Goal: Transaction & Acquisition: Purchase product/service

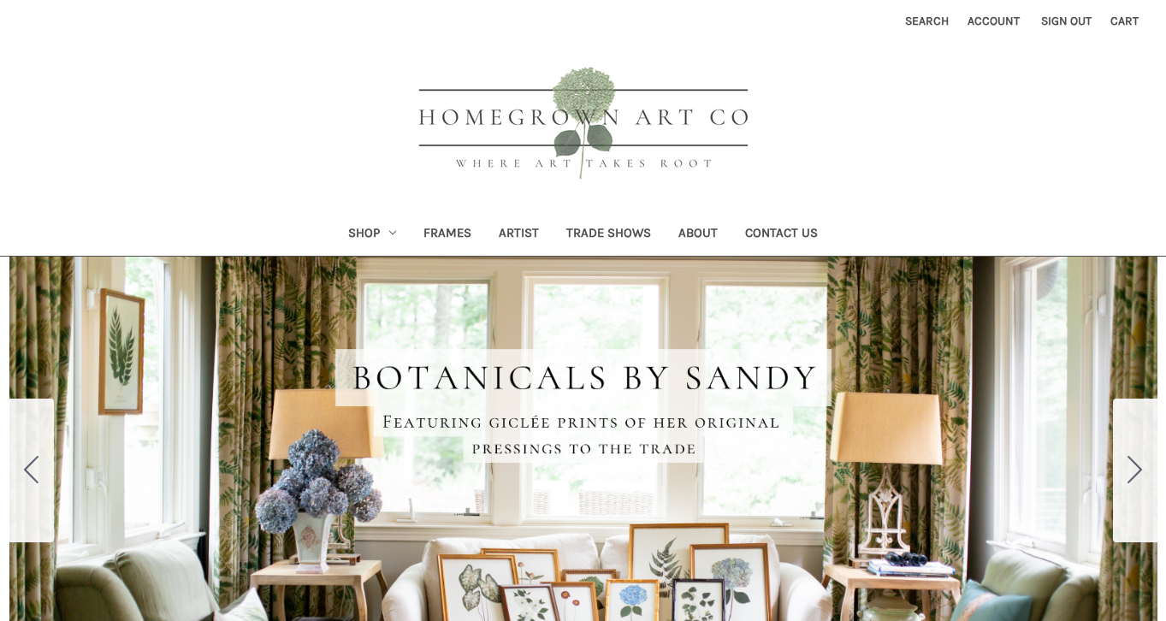
click at [360, 239] on link "Shop" at bounding box center [371, 235] width 75 height 42
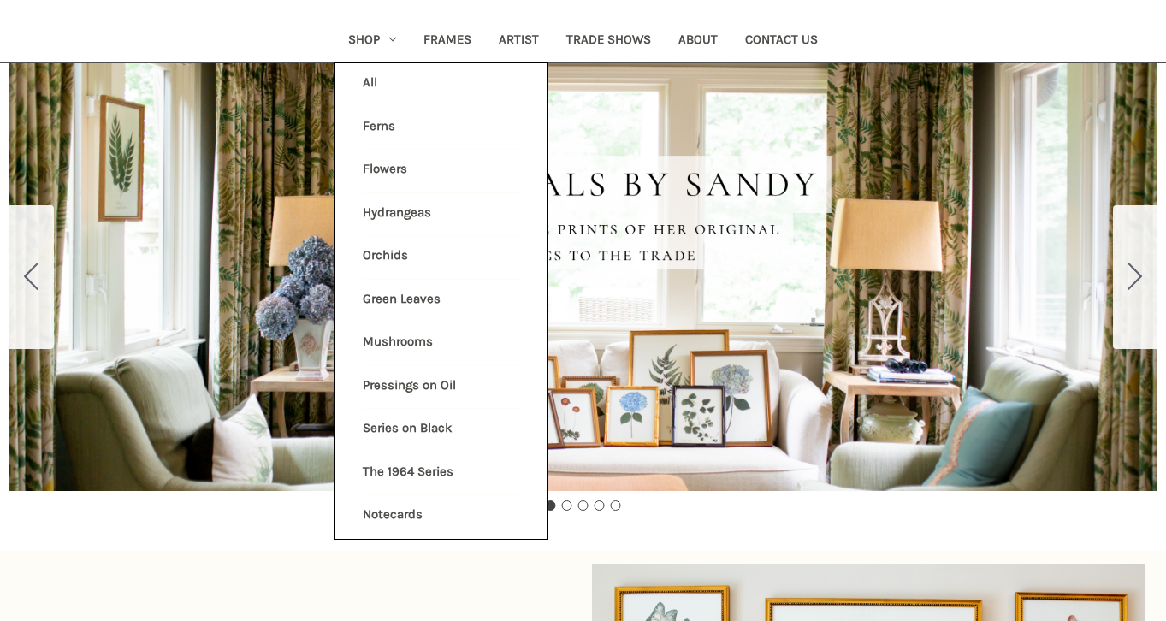
scroll to position [202, 0]
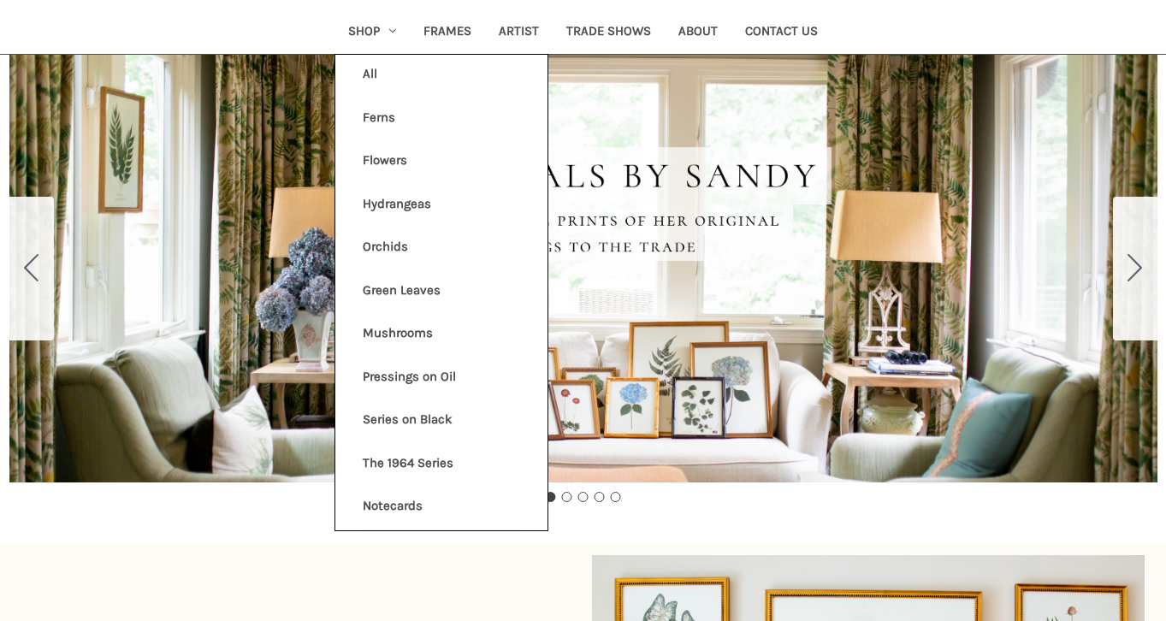
click at [376, 326] on link "Mushrooms" at bounding box center [442, 335] width 158 height 43
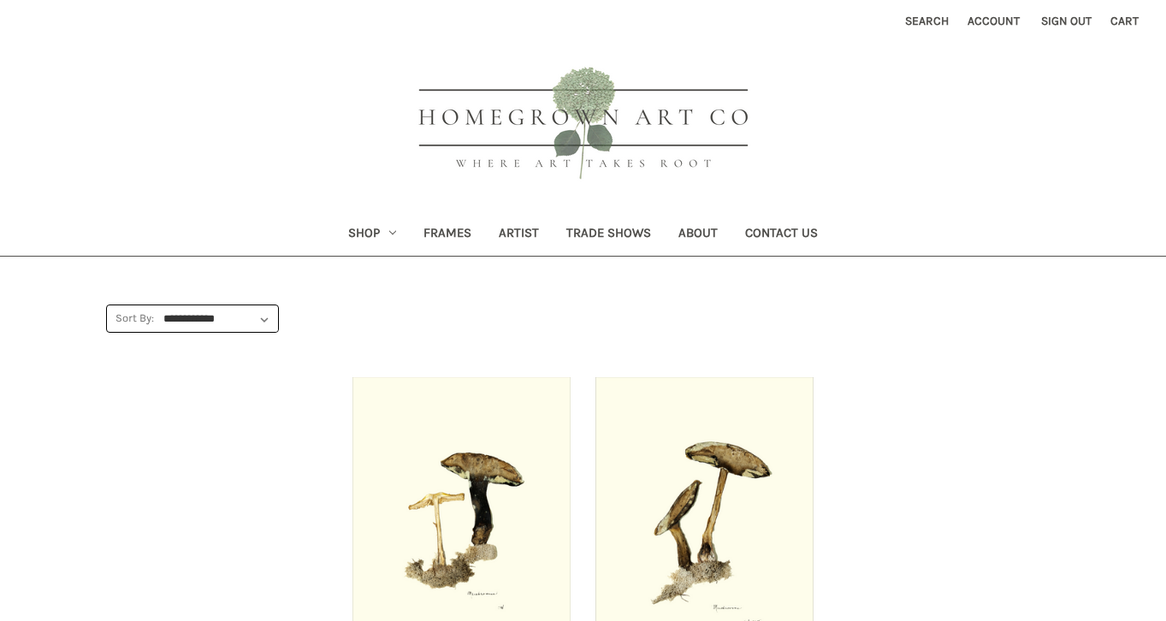
click at [806, 232] on link "Contact Us" at bounding box center [781, 235] width 100 height 42
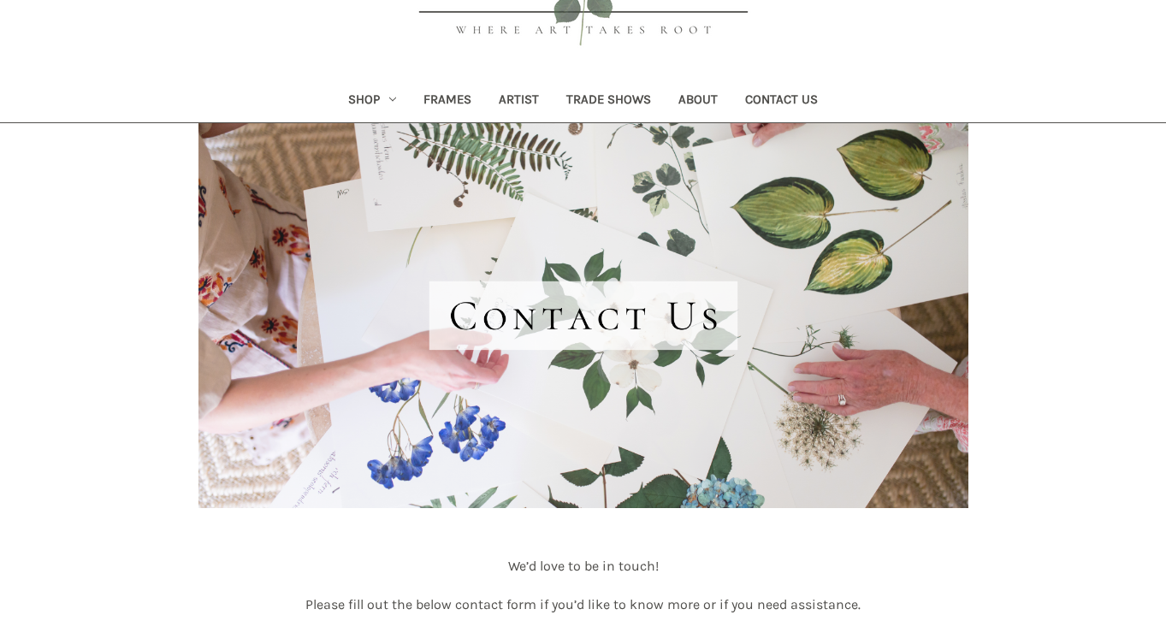
scroll to position [918, 0]
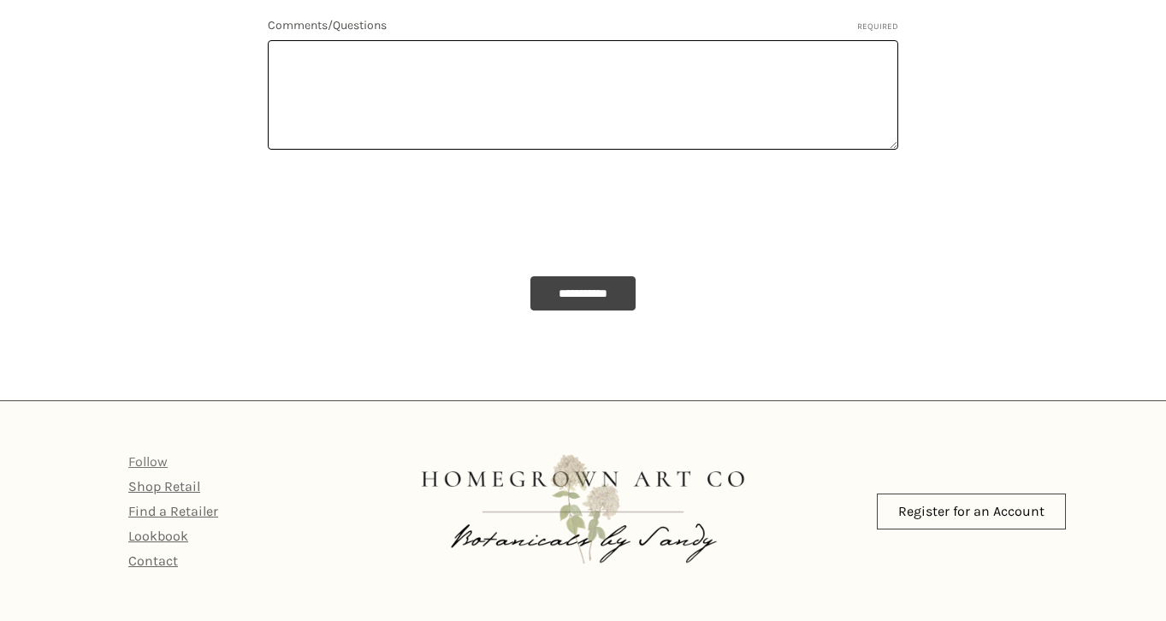
click at [142, 461] on link "Follow" at bounding box center [147, 461] width 39 height 16
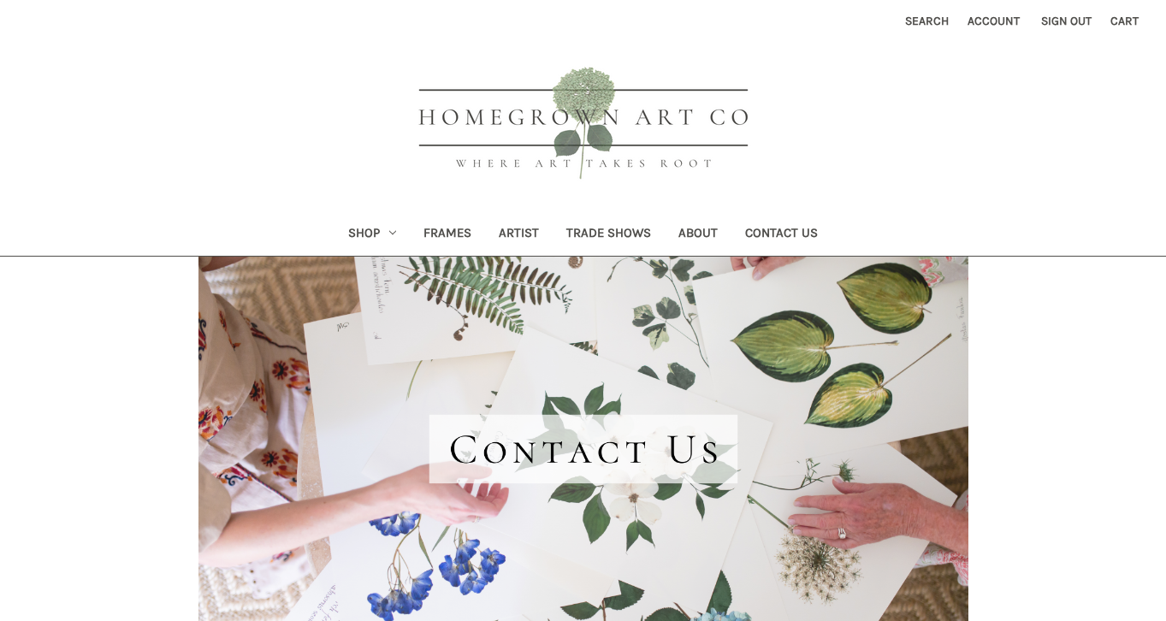
scroll to position [0, 0]
click at [364, 233] on link "Shop" at bounding box center [371, 235] width 75 height 42
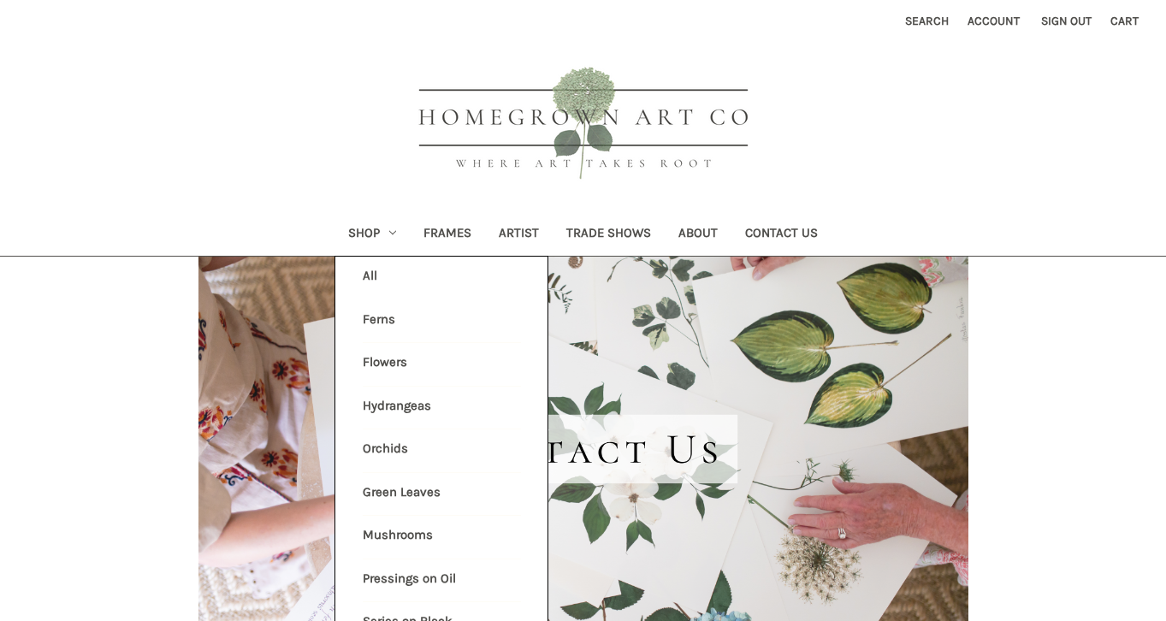
click at [407, 482] on link "Green Leaves" at bounding box center [442, 494] width 158 height 43
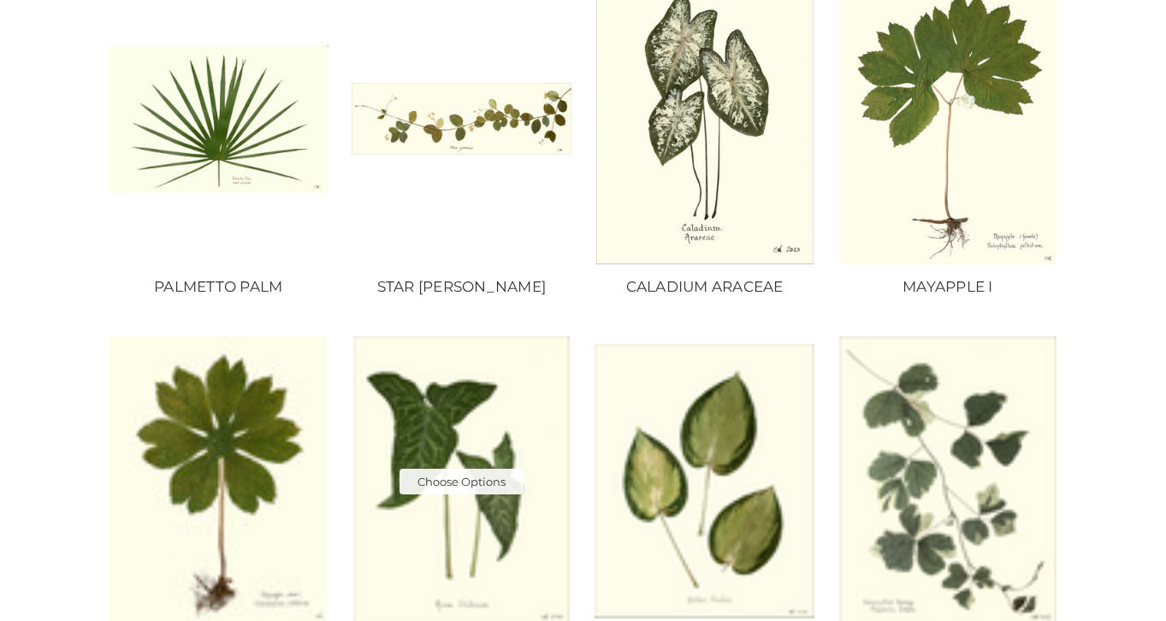
scroll to position [328, 0]
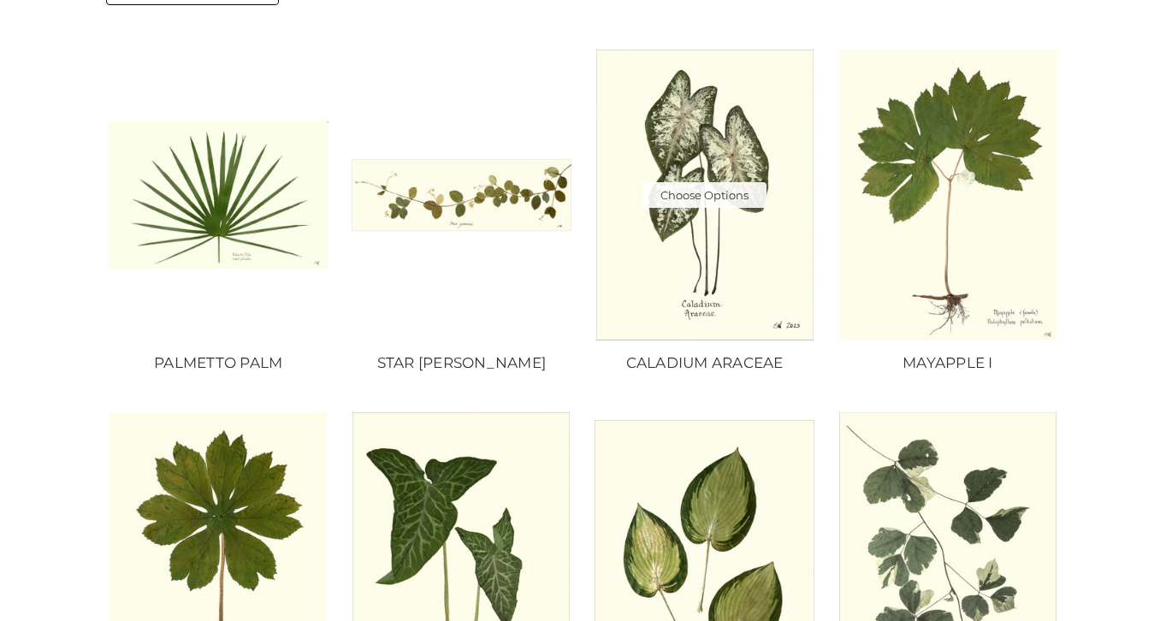
click at [706, 127] on img "CALADIUM ARACEAE, Price range from $10.00 to $235.00\a\a" at bounding box center [704, 195] width 220 height 290
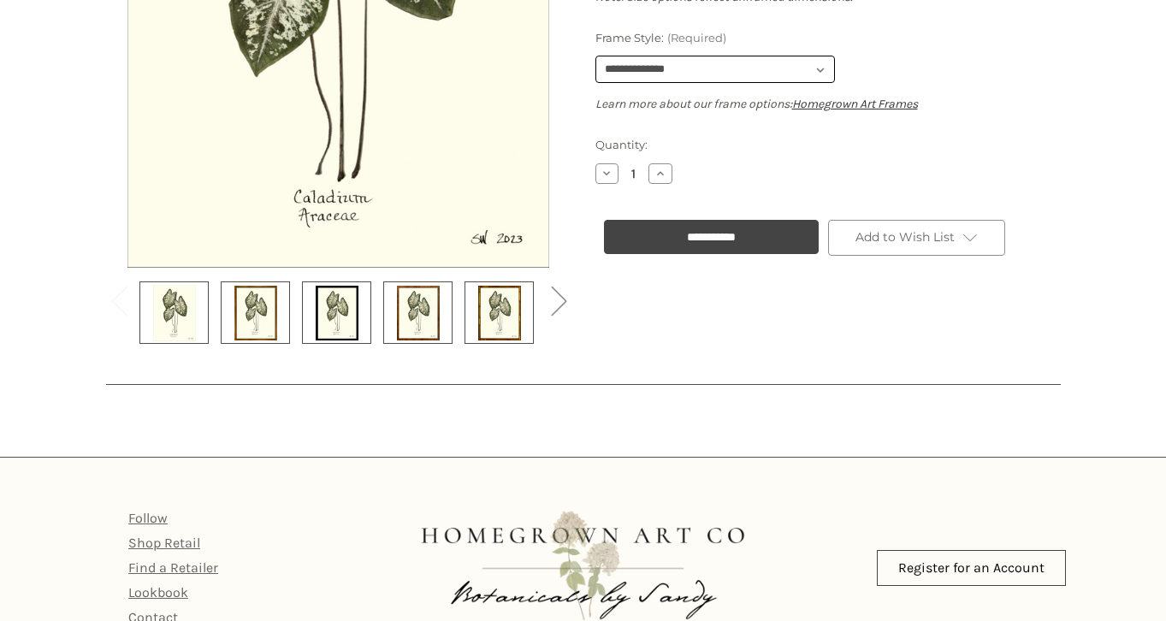
scroll to position [571, 0]
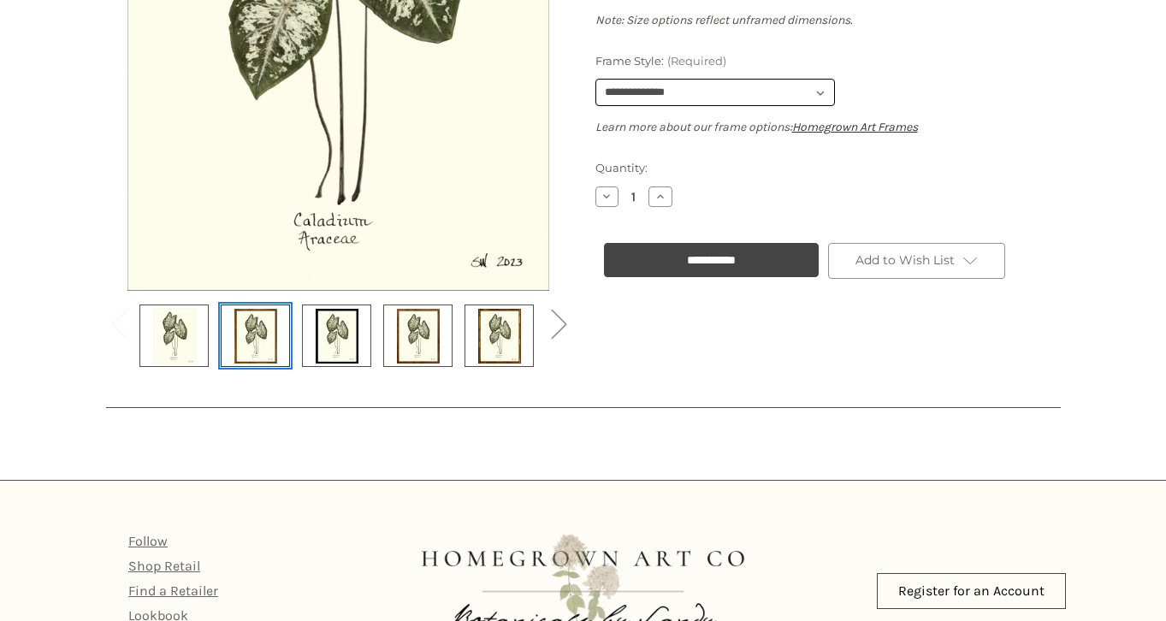
click at [251, 357] on img at bounding box center [255, 335] width 43 height 57
select select "****"
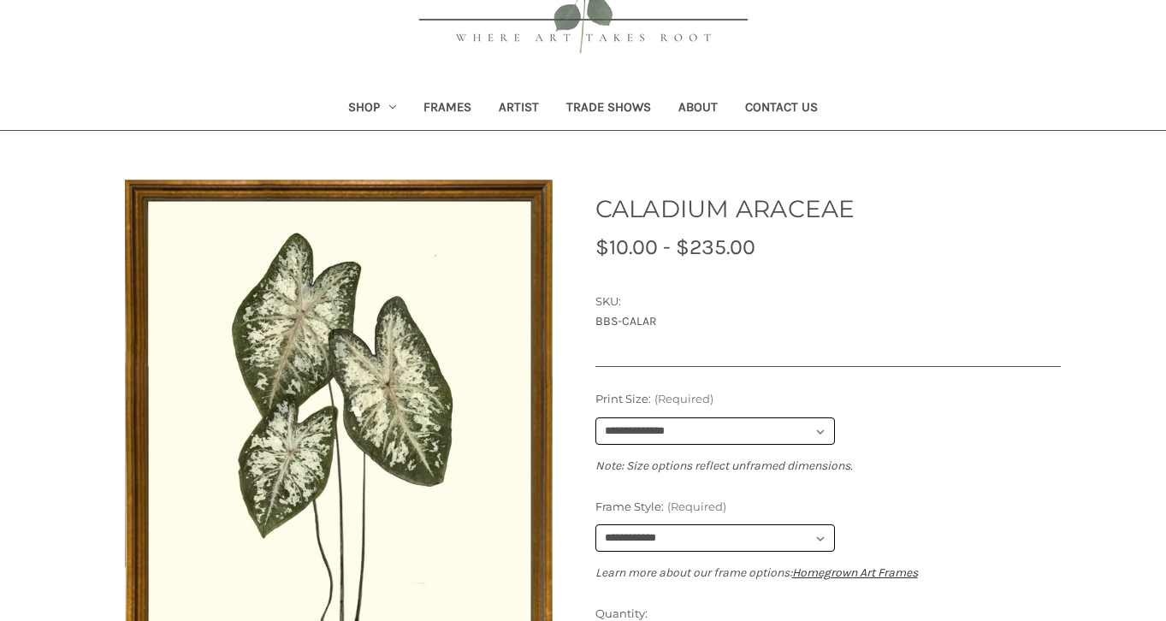
scroll to position [174, 0]
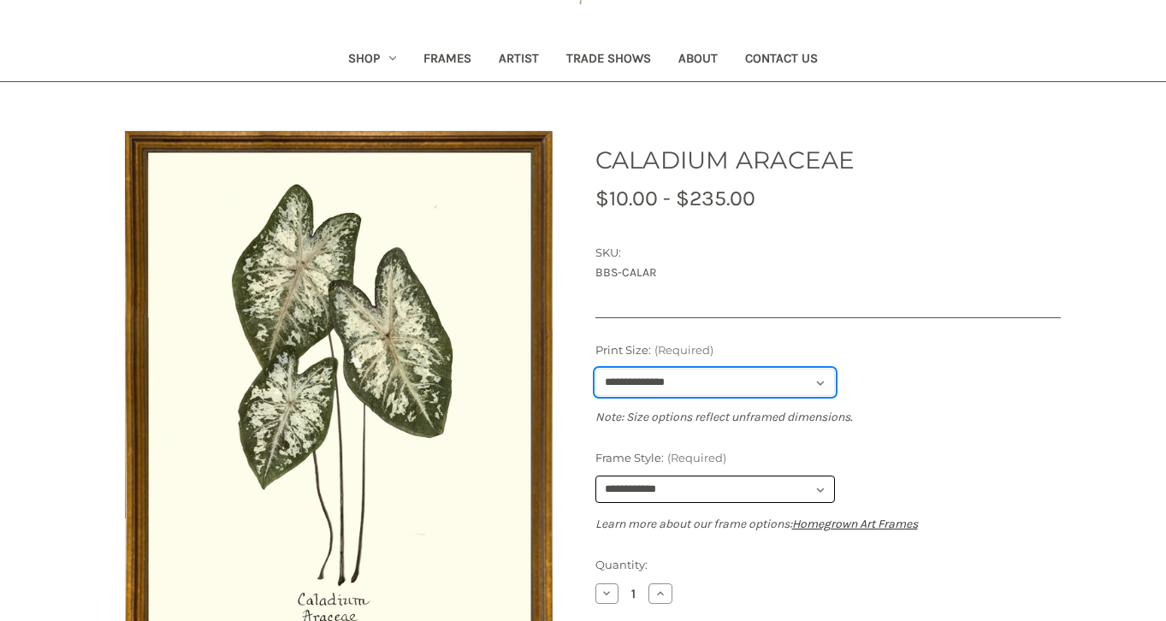
select select "****"
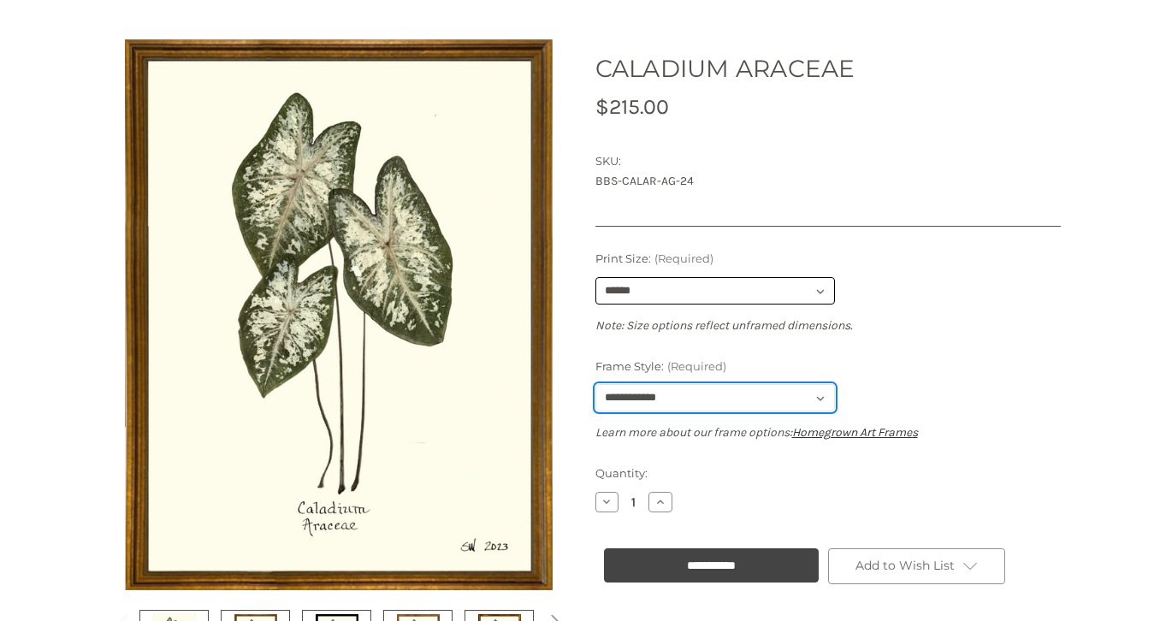
select select "****"
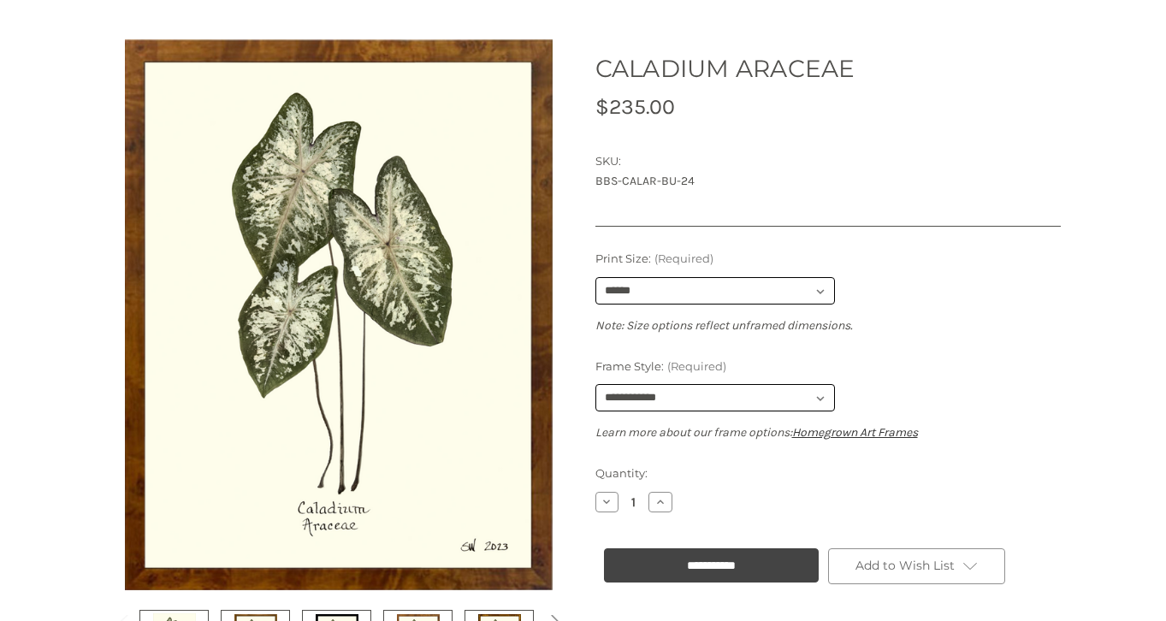
click at [1019, 354] on div "**********" at bounding box center [827, 346] width 465 height 191
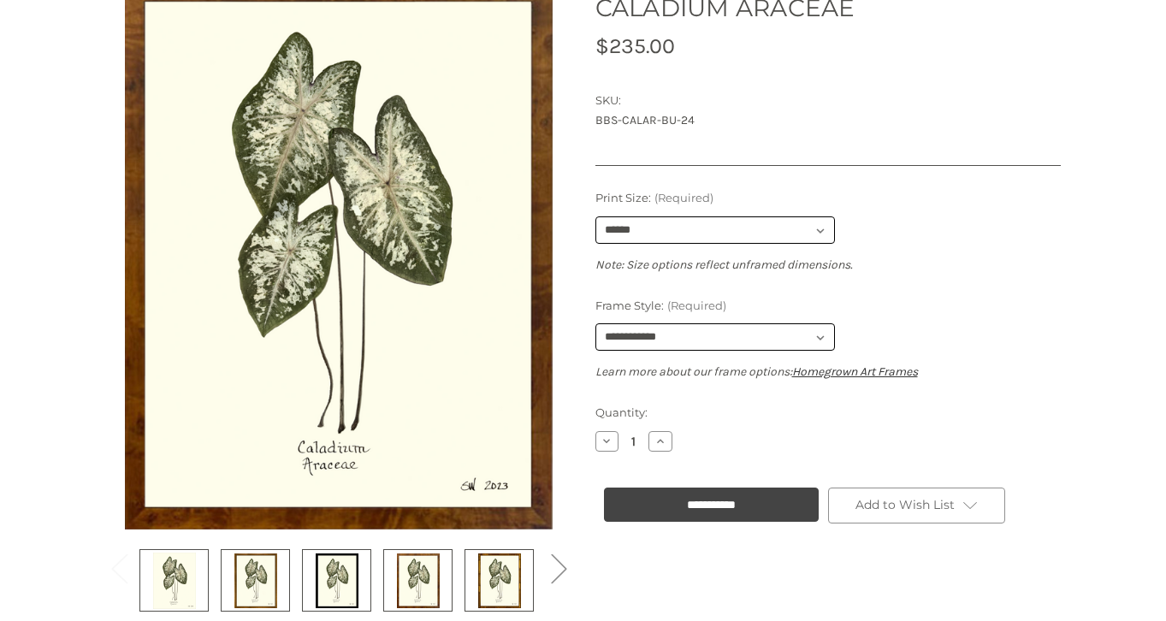
scroll to position [245, 0]
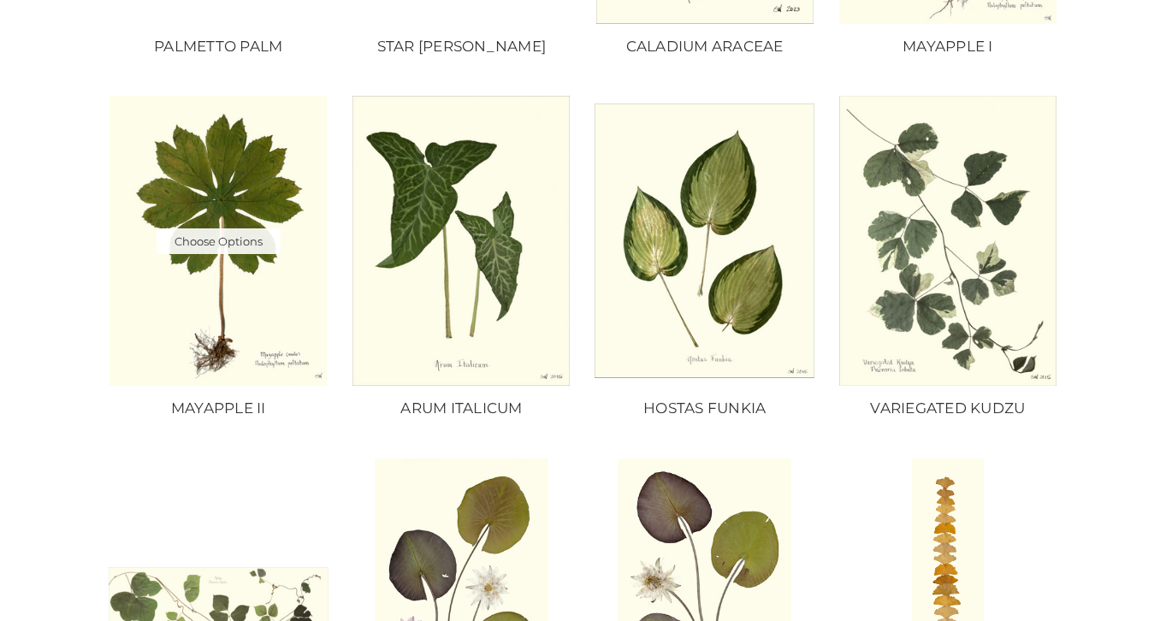
scroll to position [647, 0]
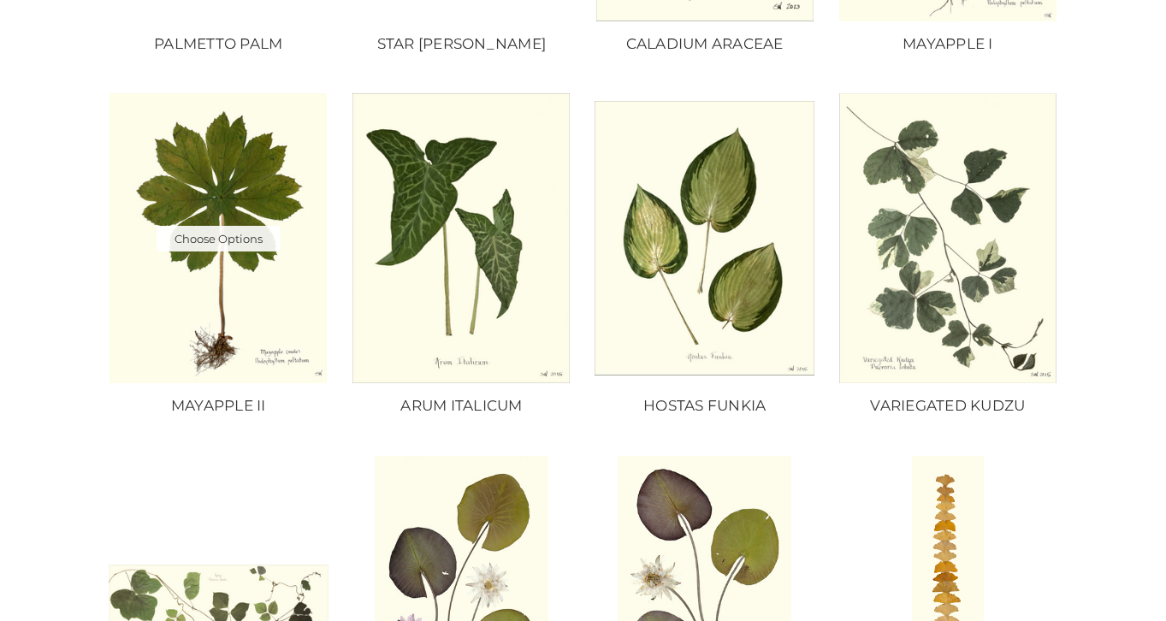
click at [246, 184] on img "MAYAPPLE II, Price range from $10.00 to $235.00\a\a" at bounding box center [219, 238] width 220 height 290
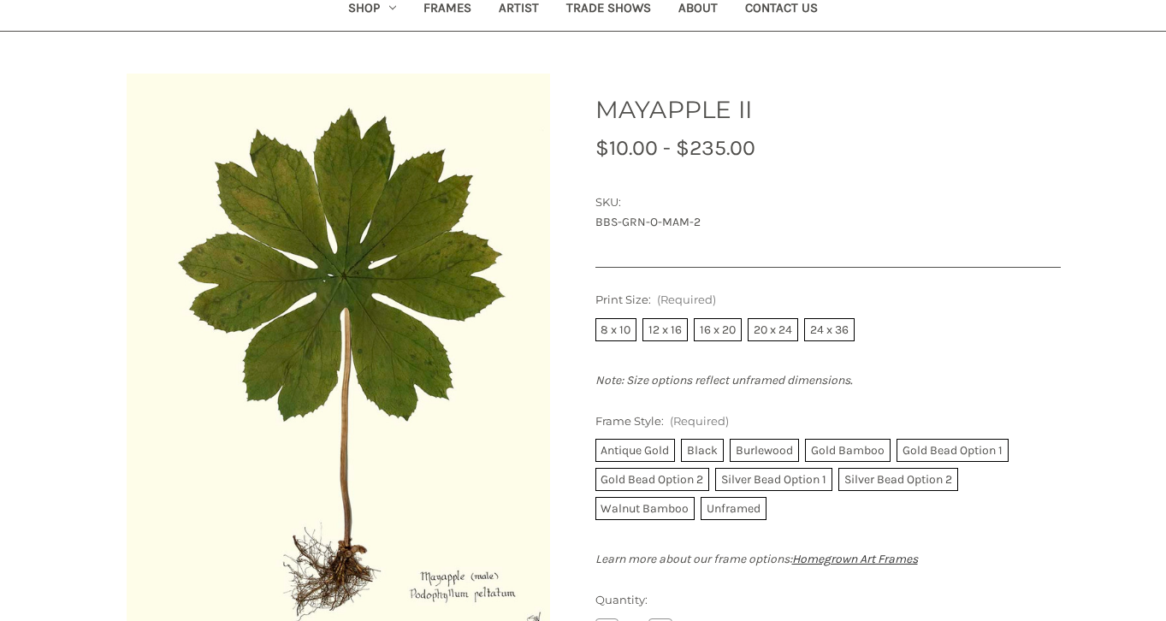
scroll to position [261, 0]
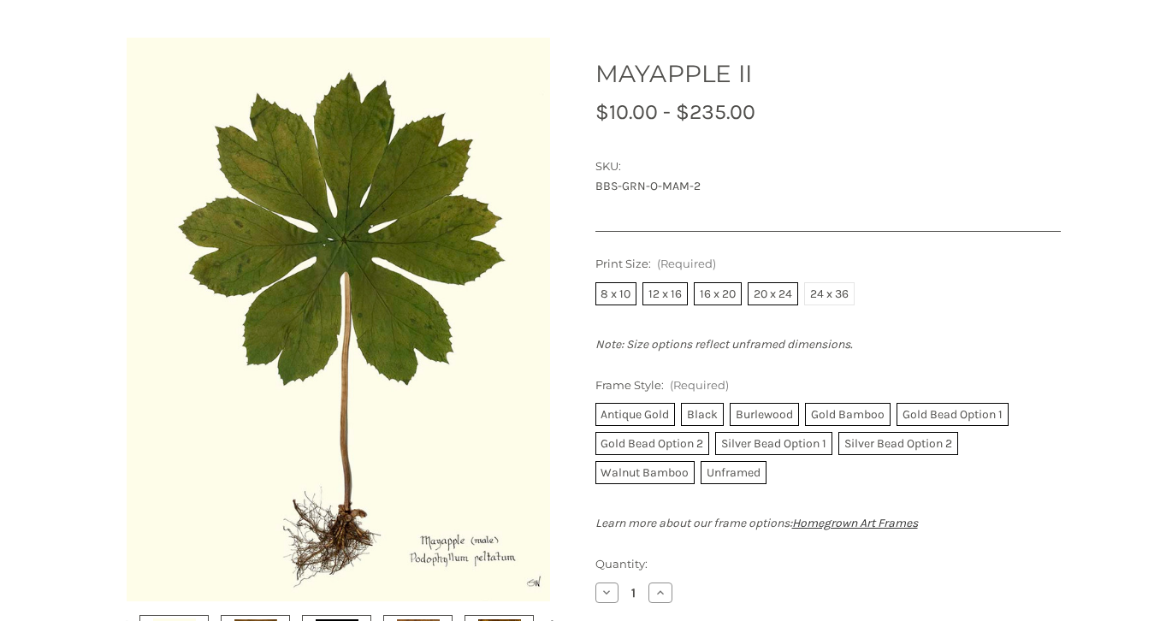
click at [836, 296] on label "24 x 36" at bounding box center [829, 293] width 50 height 23
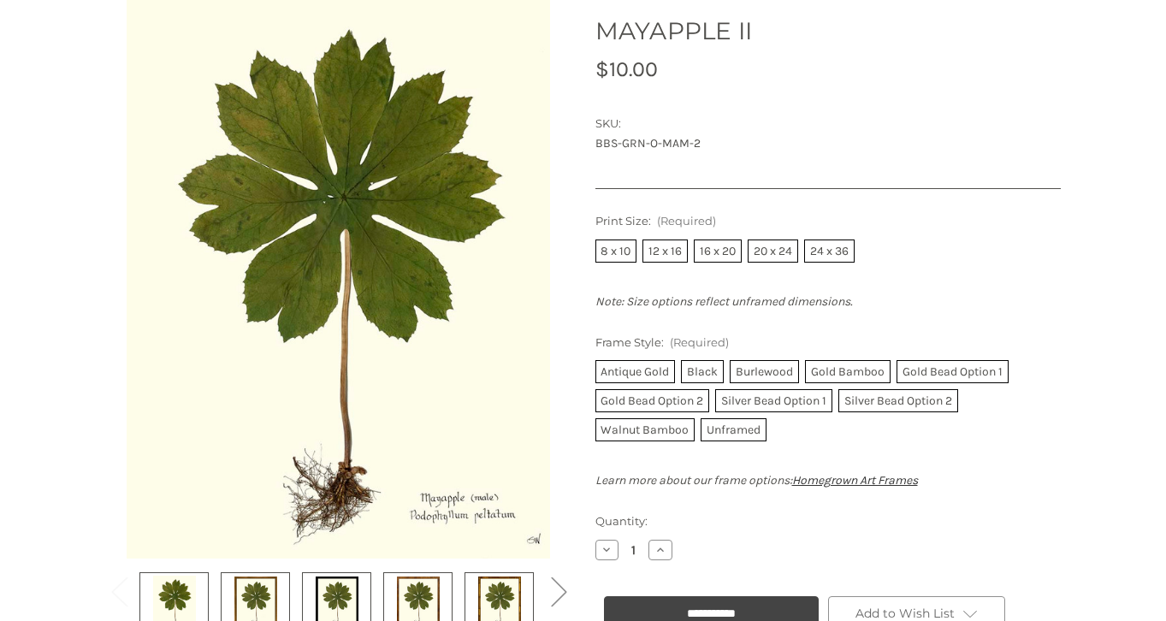
scroll to position [298, 0]
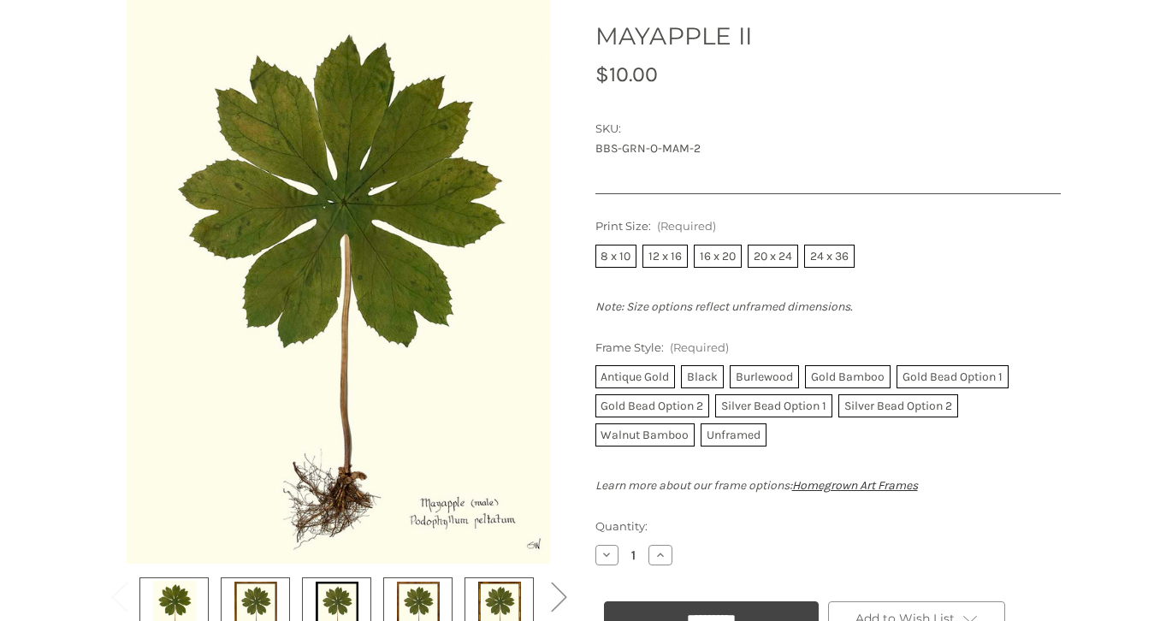
click at [886, 121] on dt "SKU:" at bounding box center [825, 129] width 461 height 17
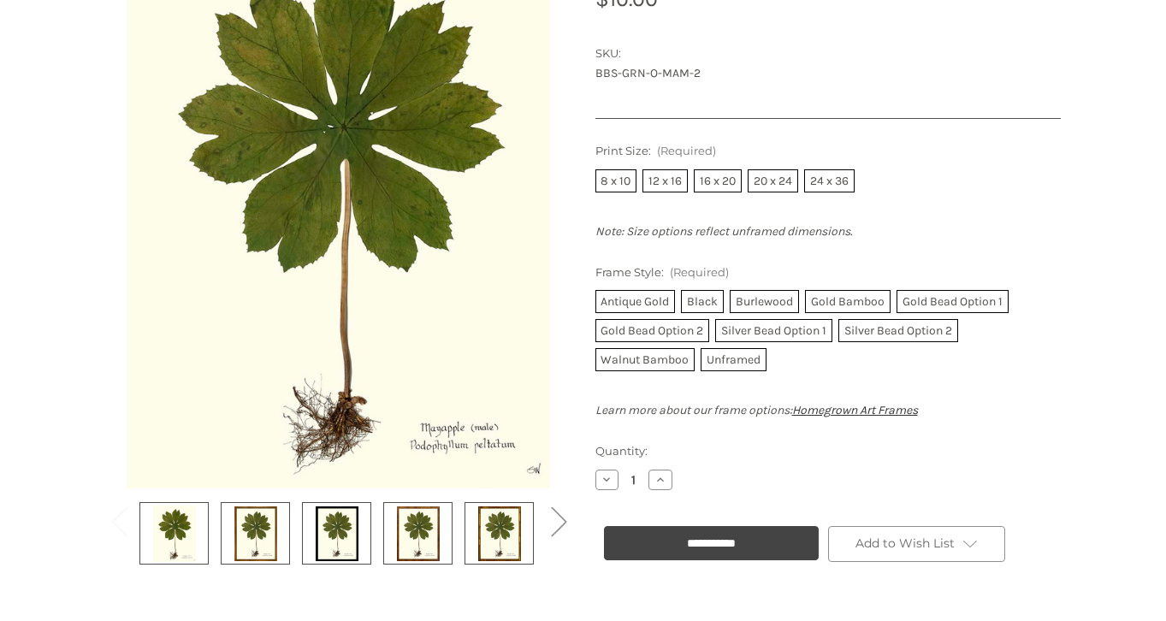
scroll to position [372, 0]
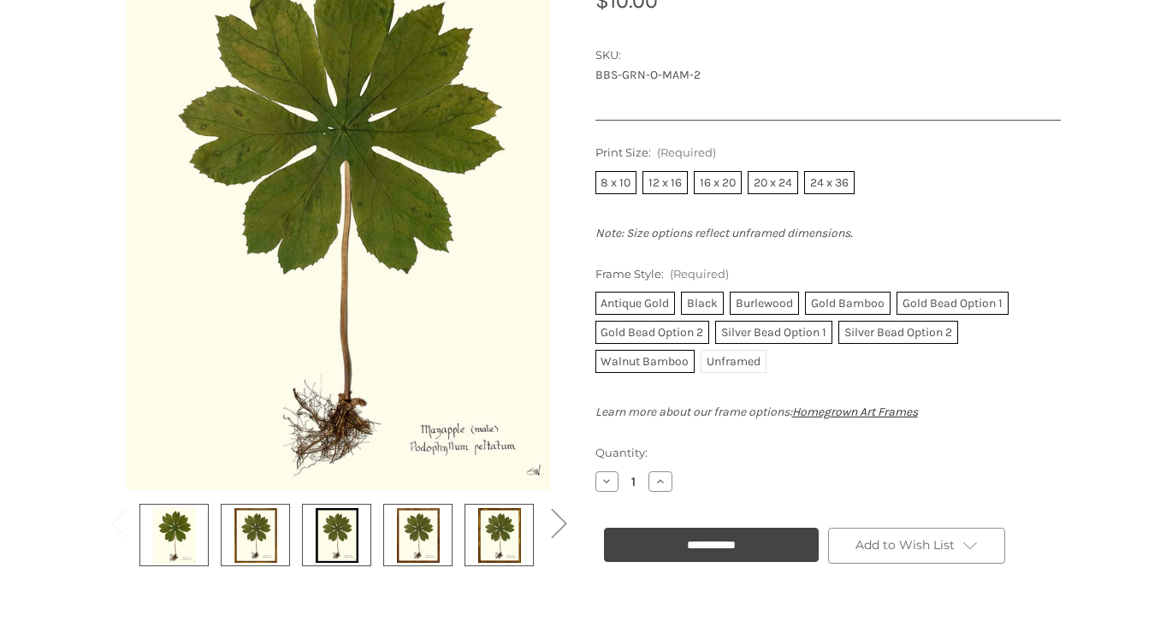
click at [727, 367] on label "Unframed" at bounding box center [733, 361] width 66 height 23
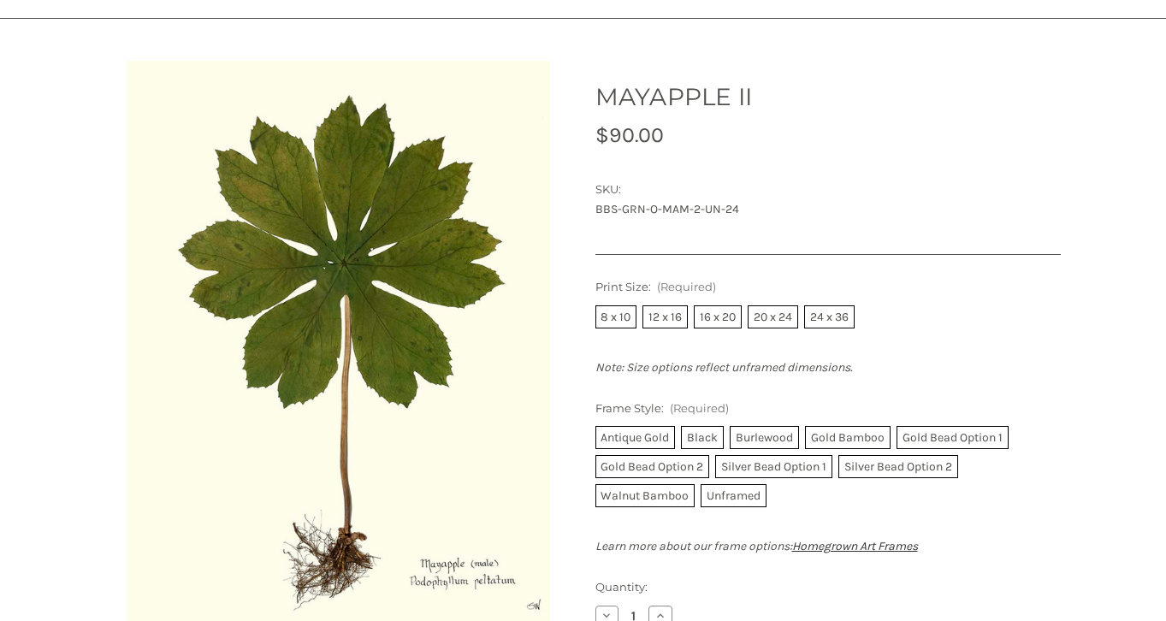
scroll to position [323, 0]
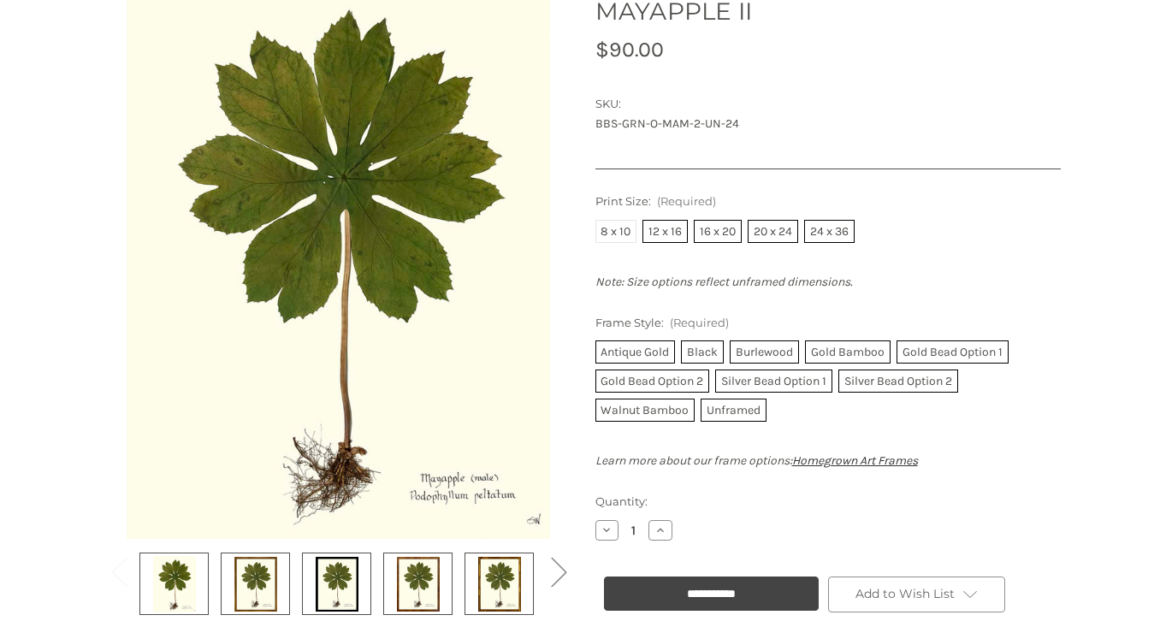
click at [620, 228] on label "8 x 10" at bounding box center [616, 231] width 42 height 23
click at [765, 346] on label "Burlewood" at bounding box center [763, 351] width 69 height 23
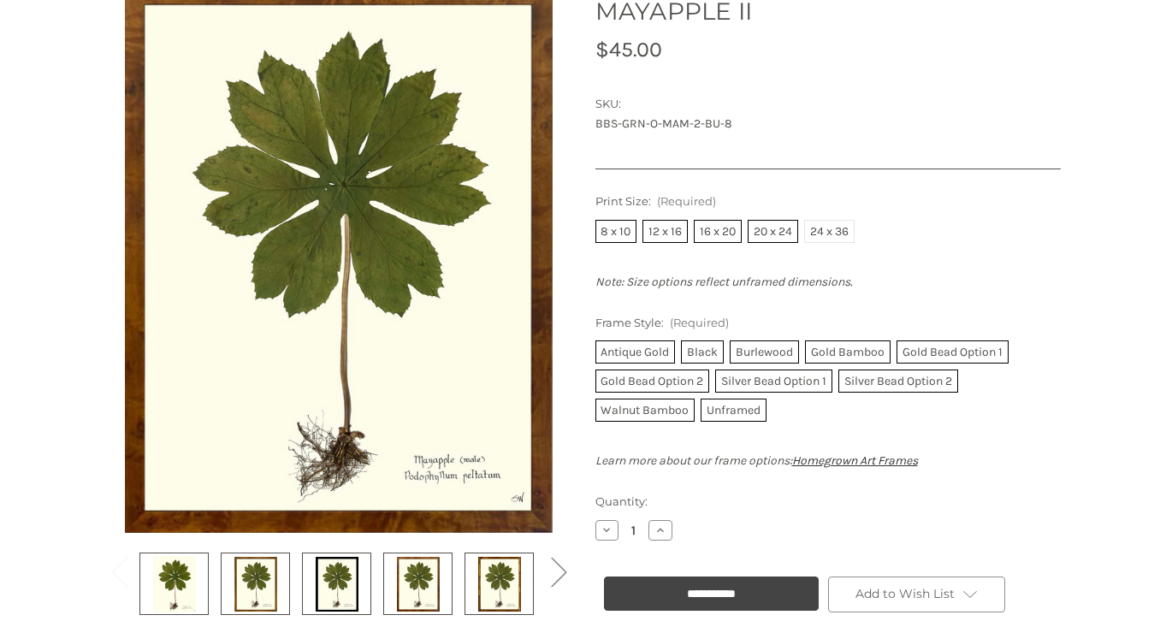
click at [834, 232] on label "24 x 36" at bounding box center [829, 231] width 50 height 23
click at [1020, 253] on div "Print Size: (Required) 8 x 10 12 x 16 16 x 20 20 x 24 24 x 36 Note: Size option…" at bounding box center [827, 331] width 465 height 276
click at [776, 221] on label "20 x 24" at bounding box center [772, 231] width 50 height 23
click at [725, 227] on label "16 x 20" at bounding box center [718, 231] width 48 height 23
click at [672, 230] on label "12 x 16" at bounding box center [664, 231] width 45 height 23
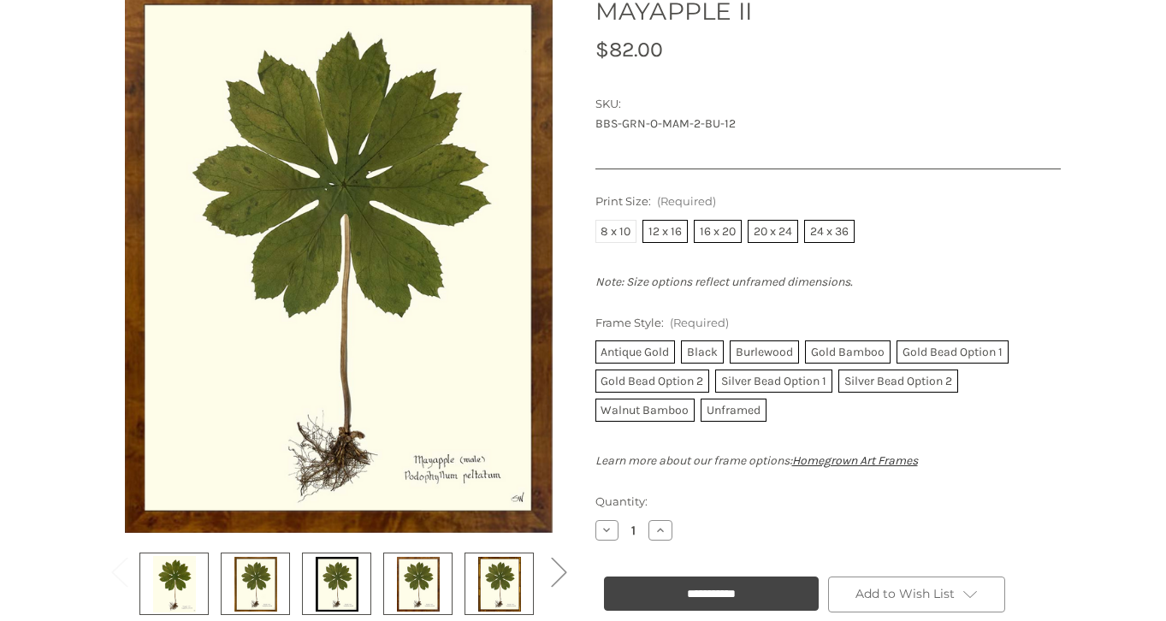
click at [605, 230] on label "8 x 10" at bounding box center [616, 231] width 42 height 23
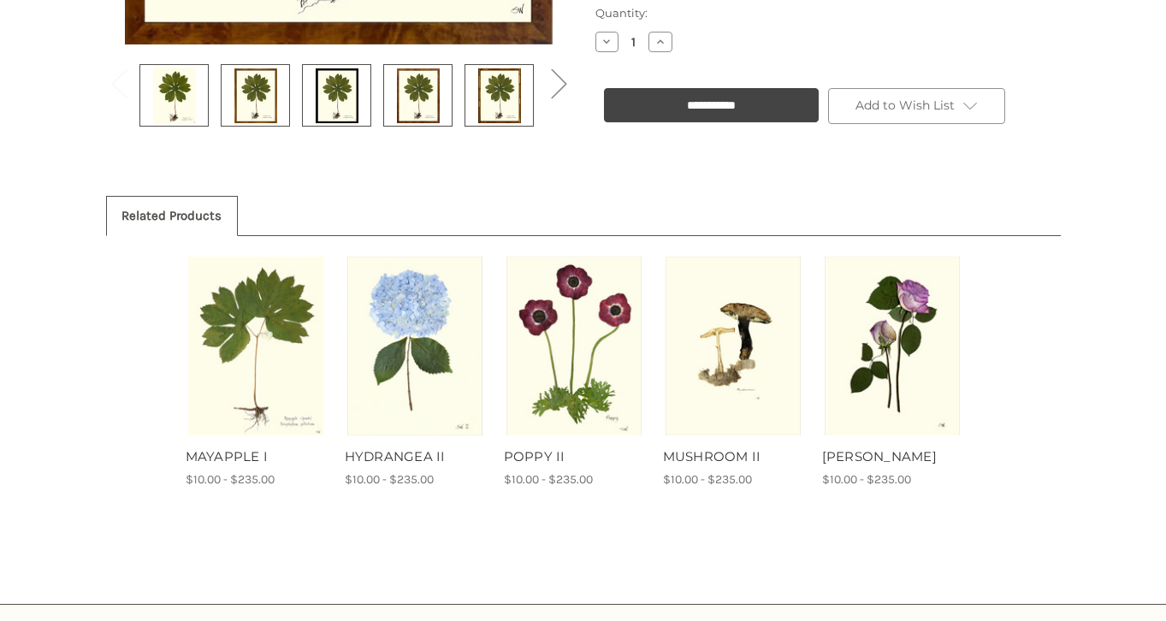
scroll to position [806, 0]
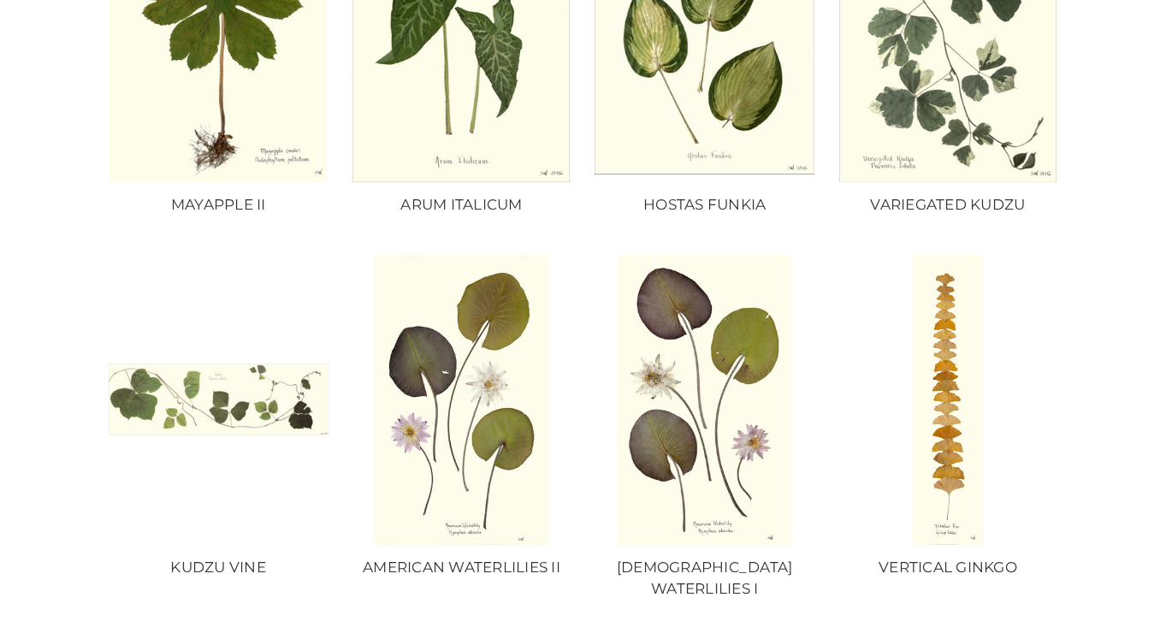
scroll to position [909, 0]
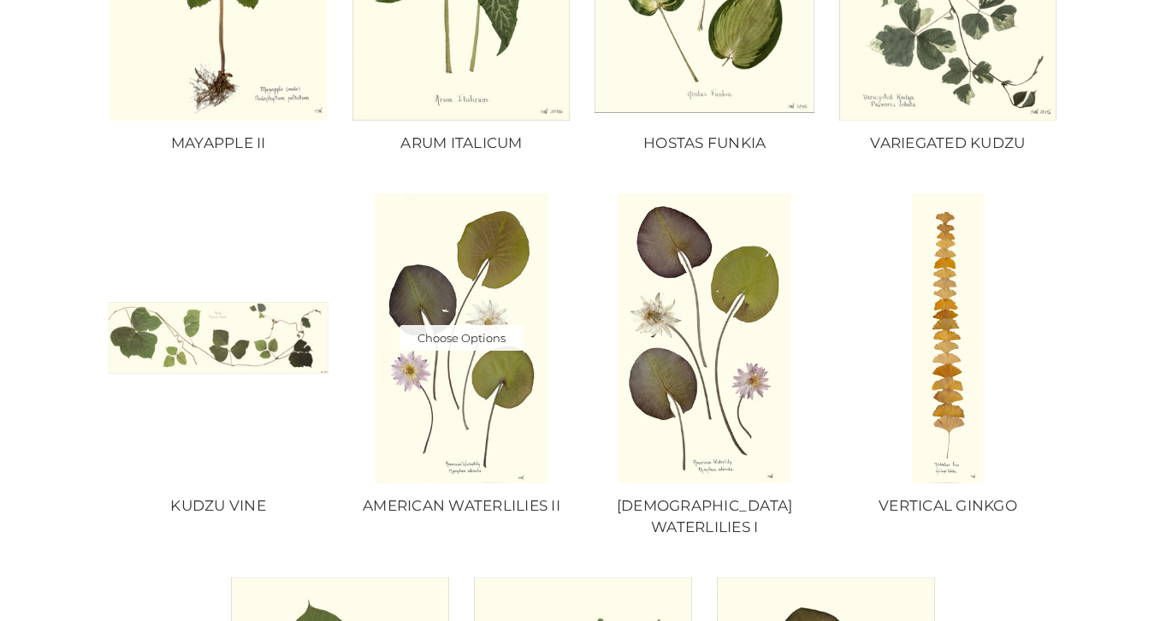
click at [466, 425] on img "AMERICAN WATERLILIES II, Price range from $50.00 to $180.00\a\a" at bounding box center [461, 338] width 220 height 290
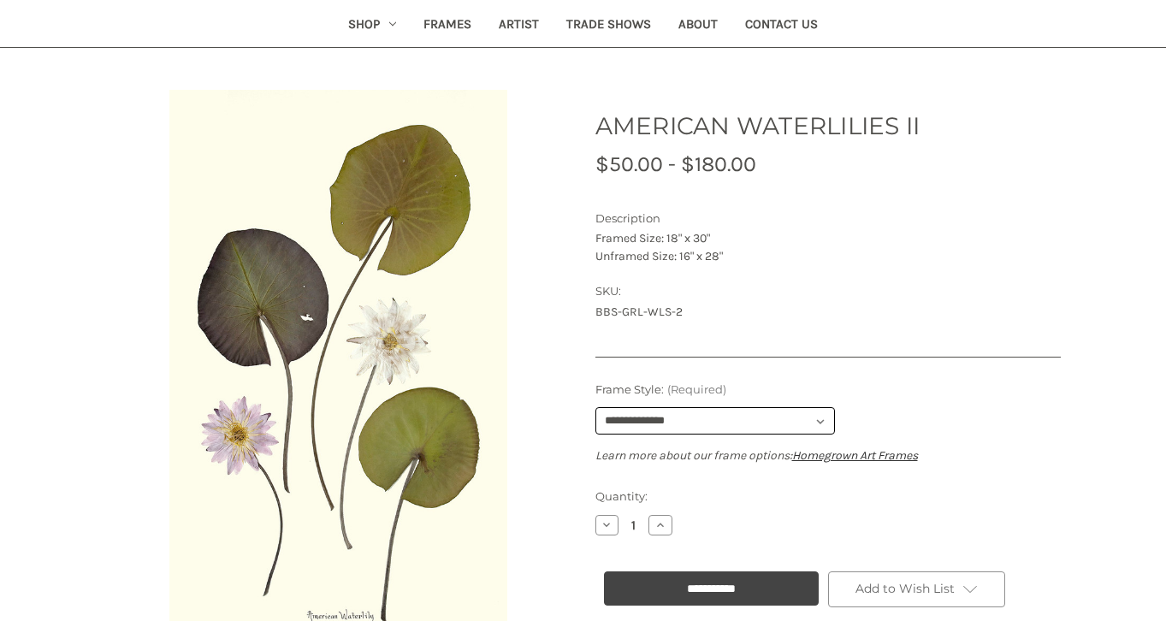
scroll to position [275, 0]
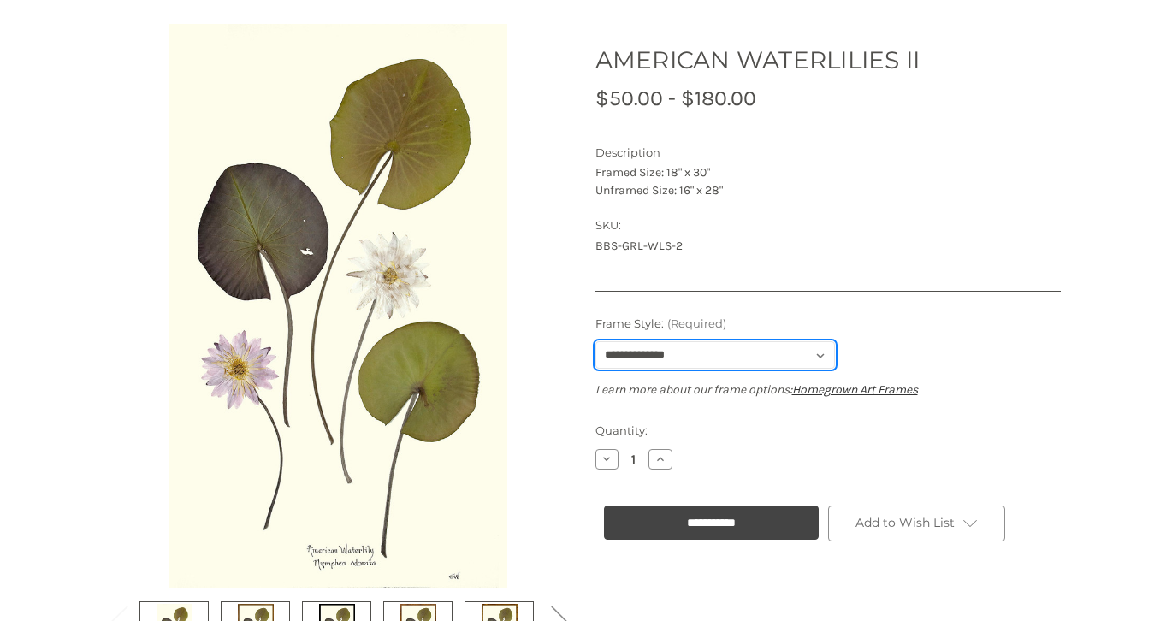
select select "****"
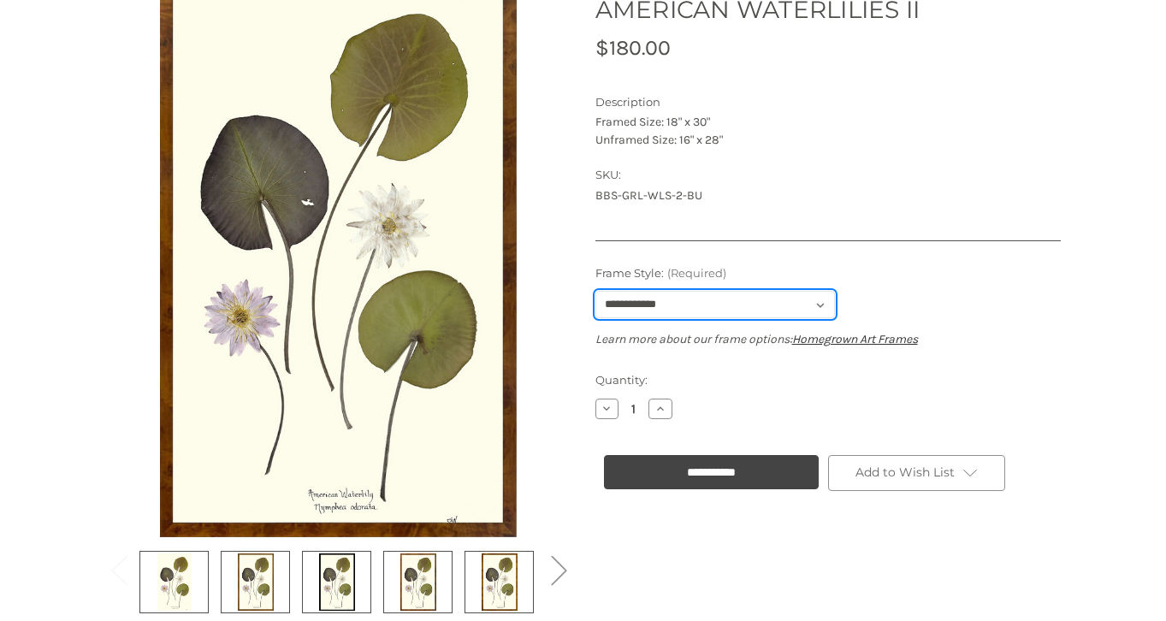
scroll to position [321, 0]
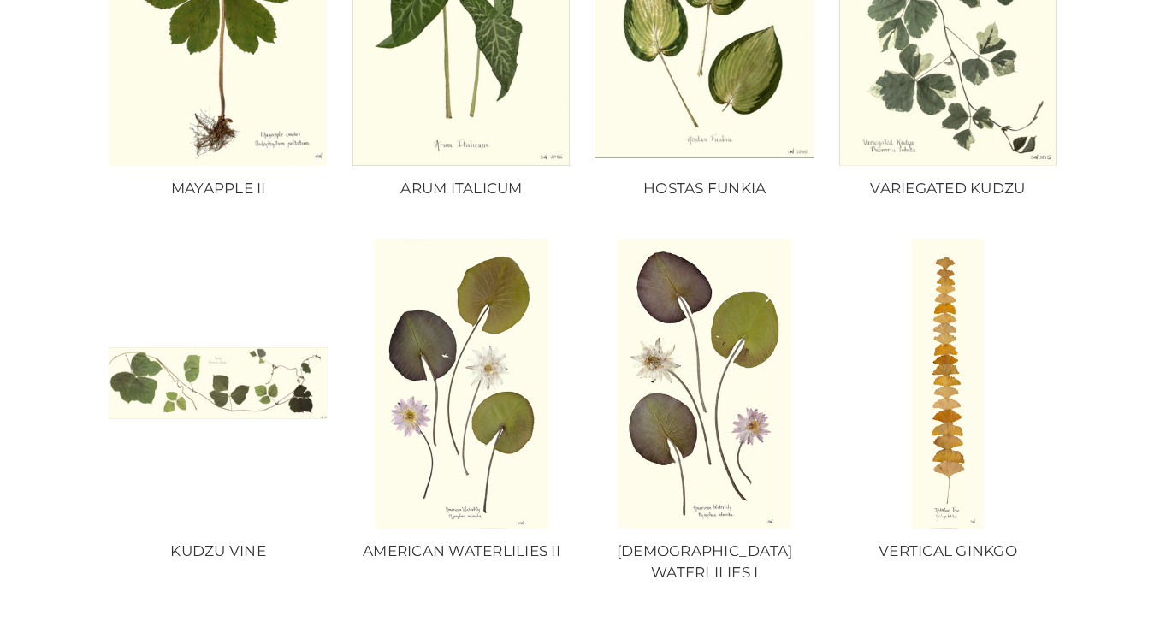
scroll to position [925, 0]
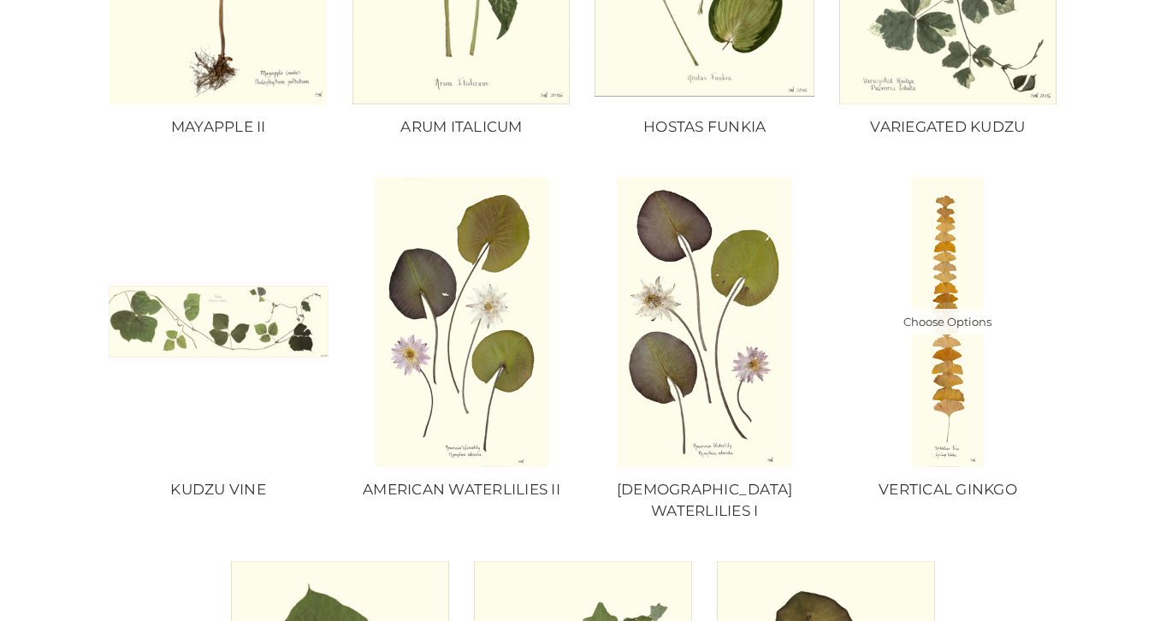
click at [950, 428] on img "VERTICAL GINKGO, Price range from $41.00 to $180.00\a\a" at bounding box center [947, 322] width 220 height 290
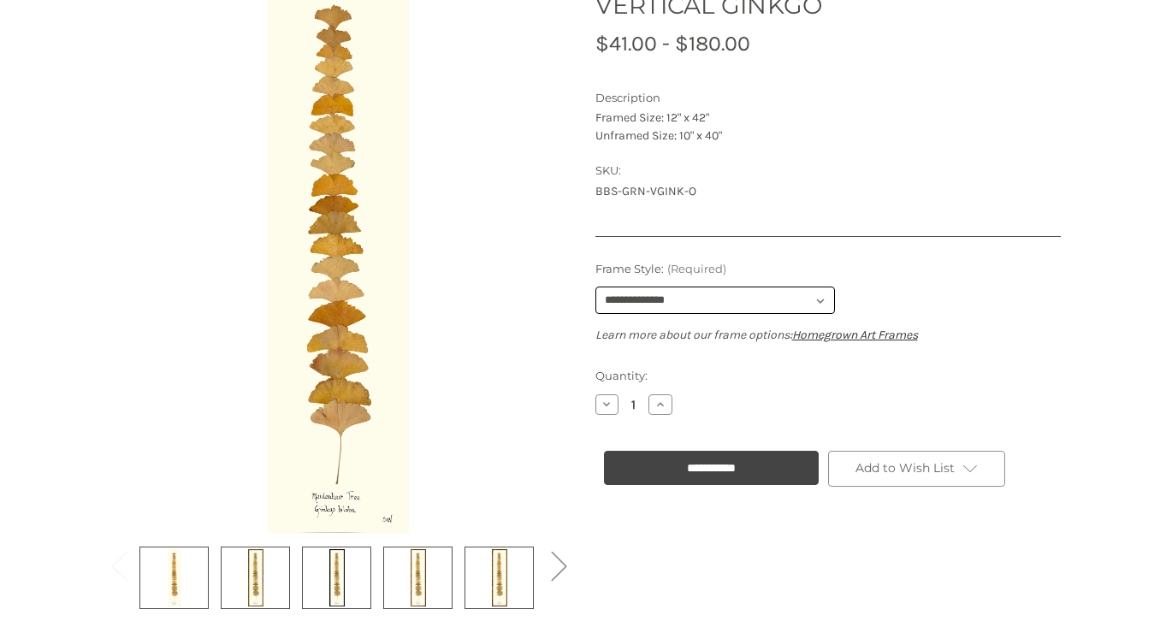
scroll to position [508, 0]
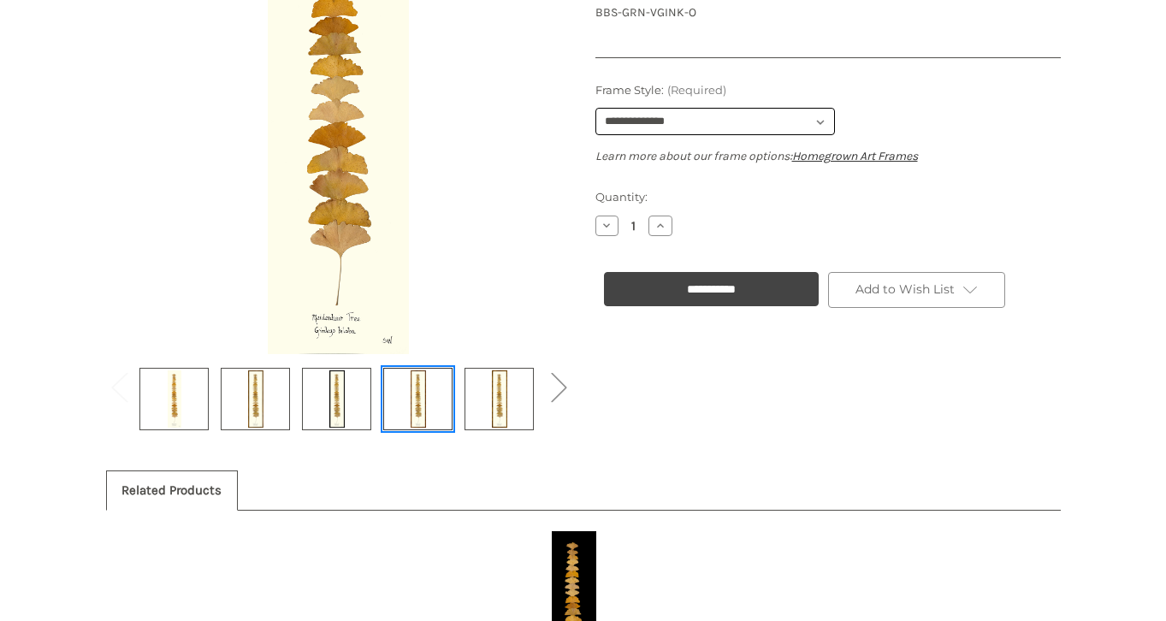
click at [415, 406] on img at bounding box center [418, 398] width 43 height 57
select select "****"
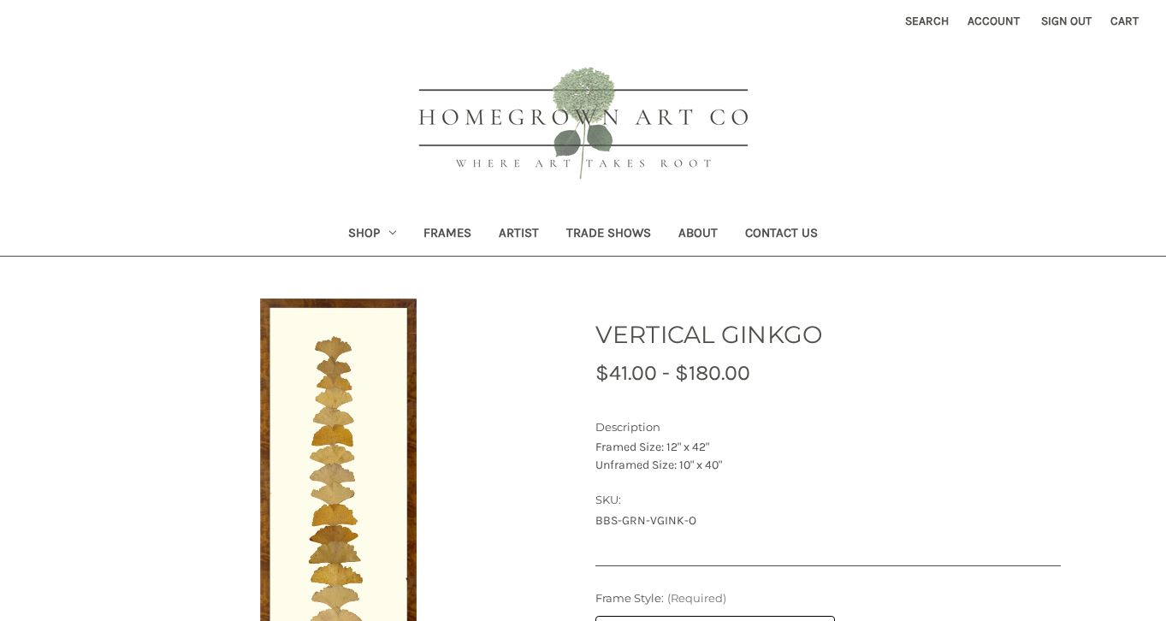
scroll to position [0, 0]
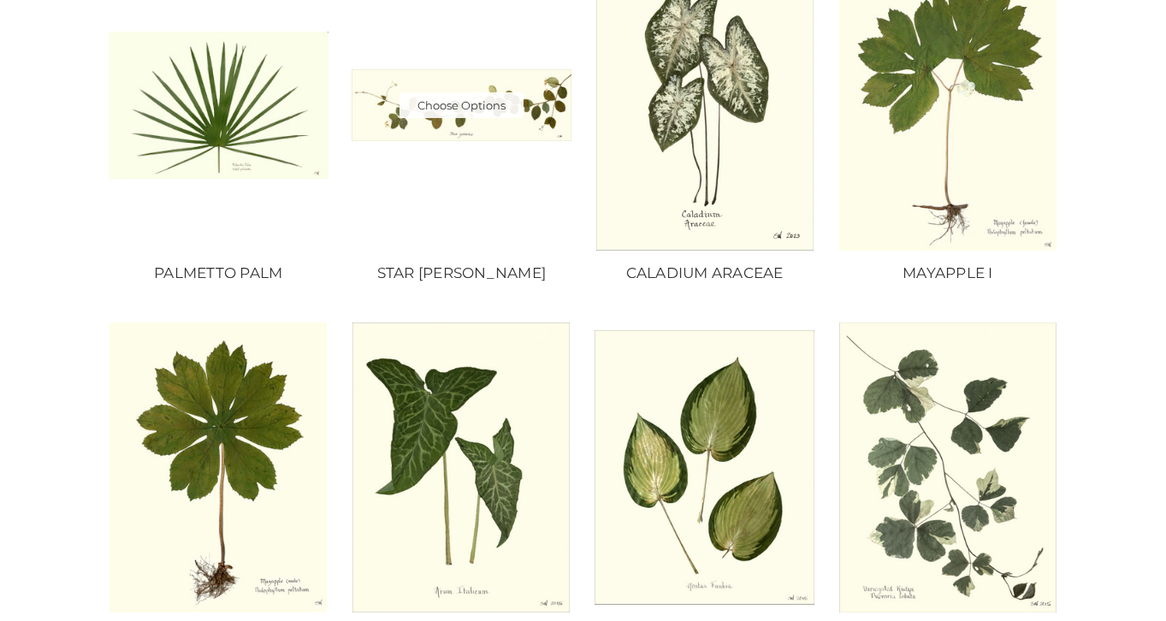
scroll to position [455, 0]
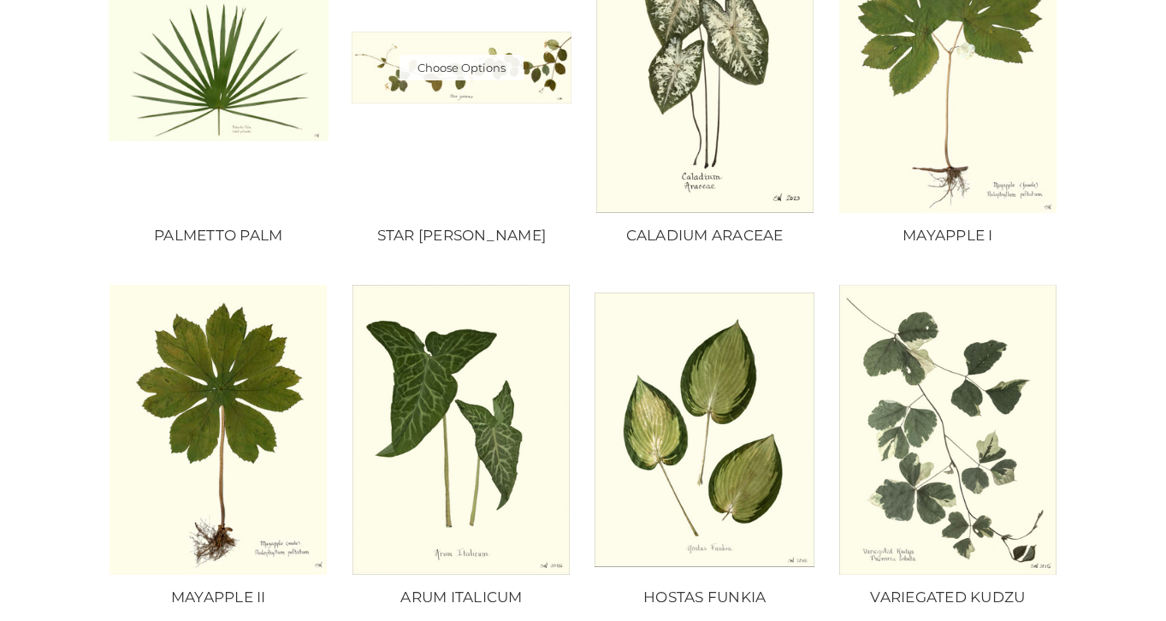
click at [375, 56] on img "STAR JASMINE II, Price range from $52.00 to $195.00\a\a" at bounding box center [461, 68] width 220 height 72
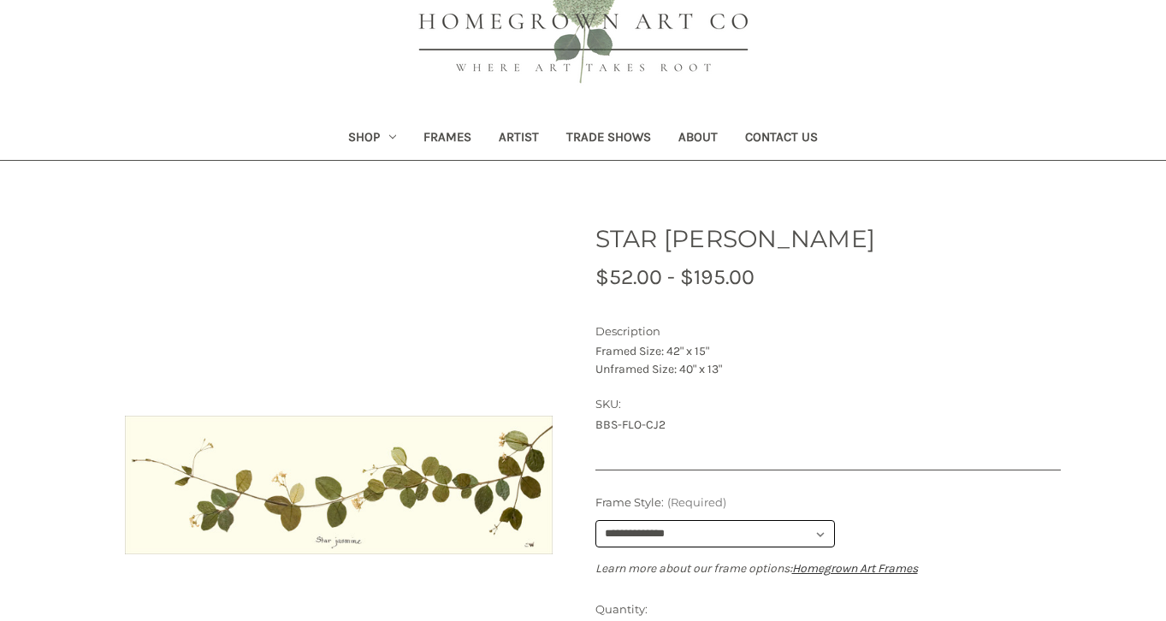
scroll to position [173, 0]
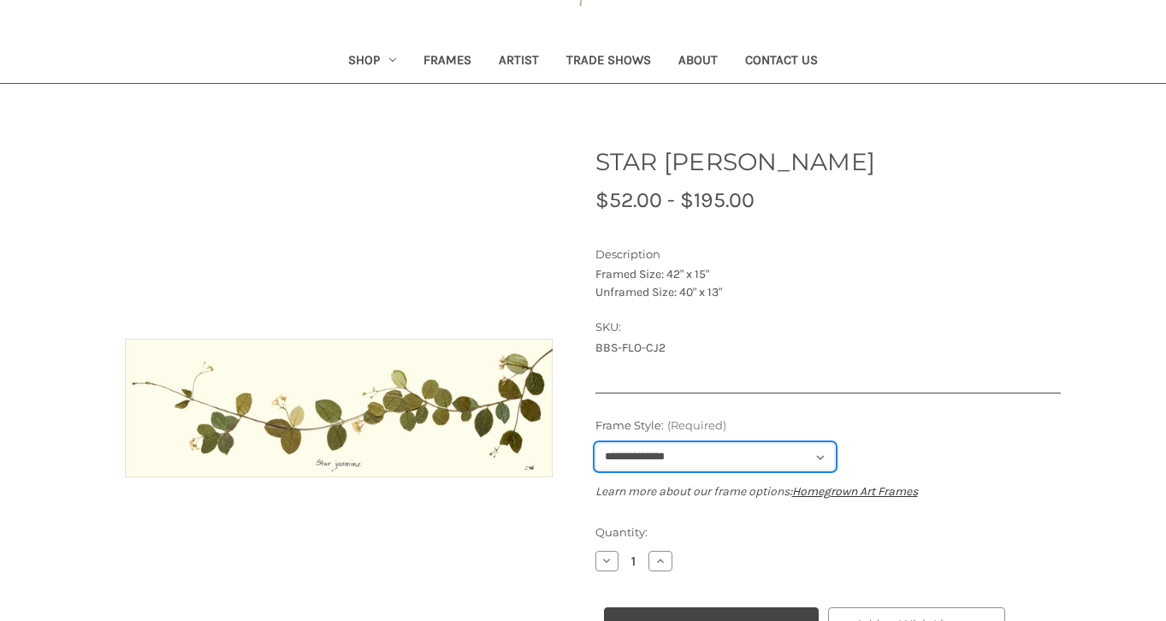
select select "****"
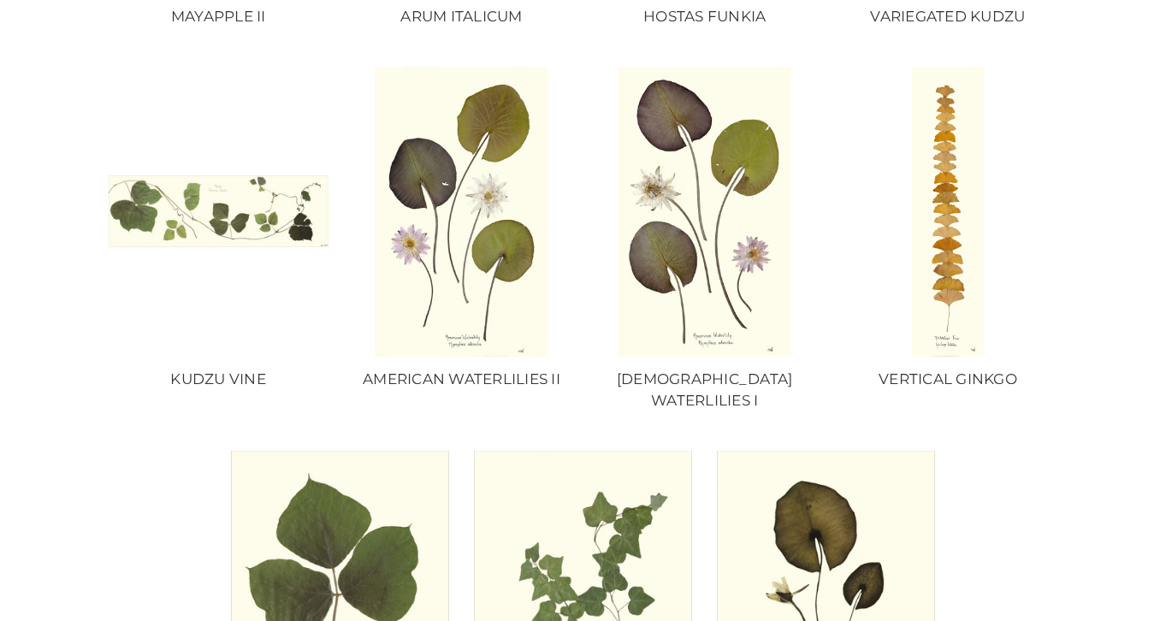
scroll to position [1003, 0]
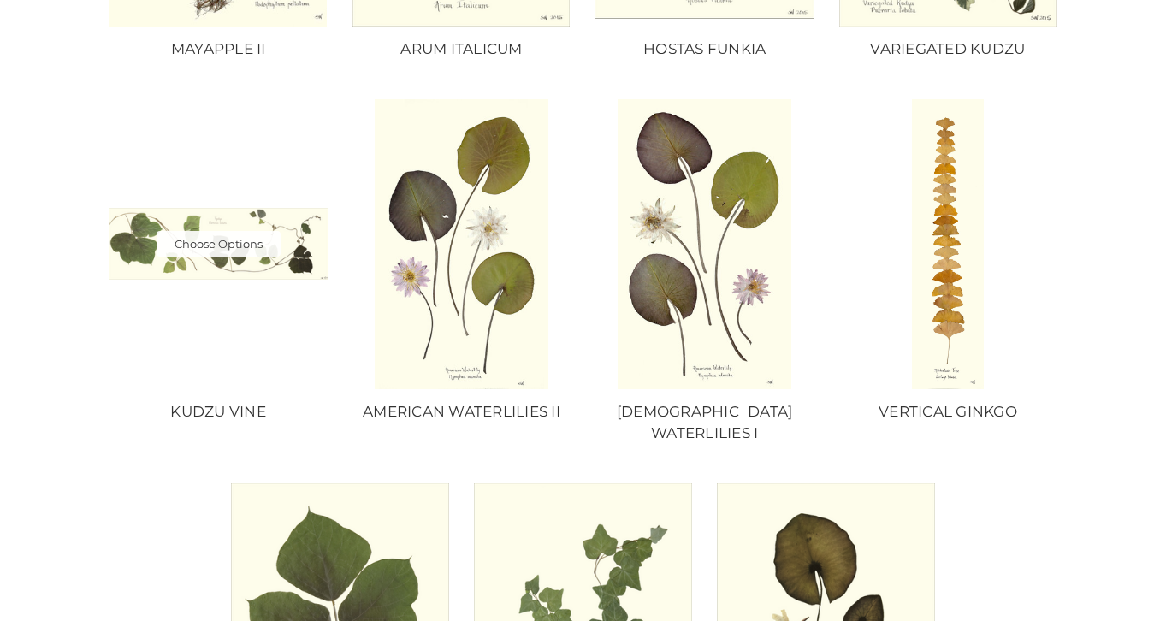
click at [201, 208] on img "KUDZU VINE, Price range from $52.00 to $195.00\a\a" at bounding box center [219, 244] width 220 height 72
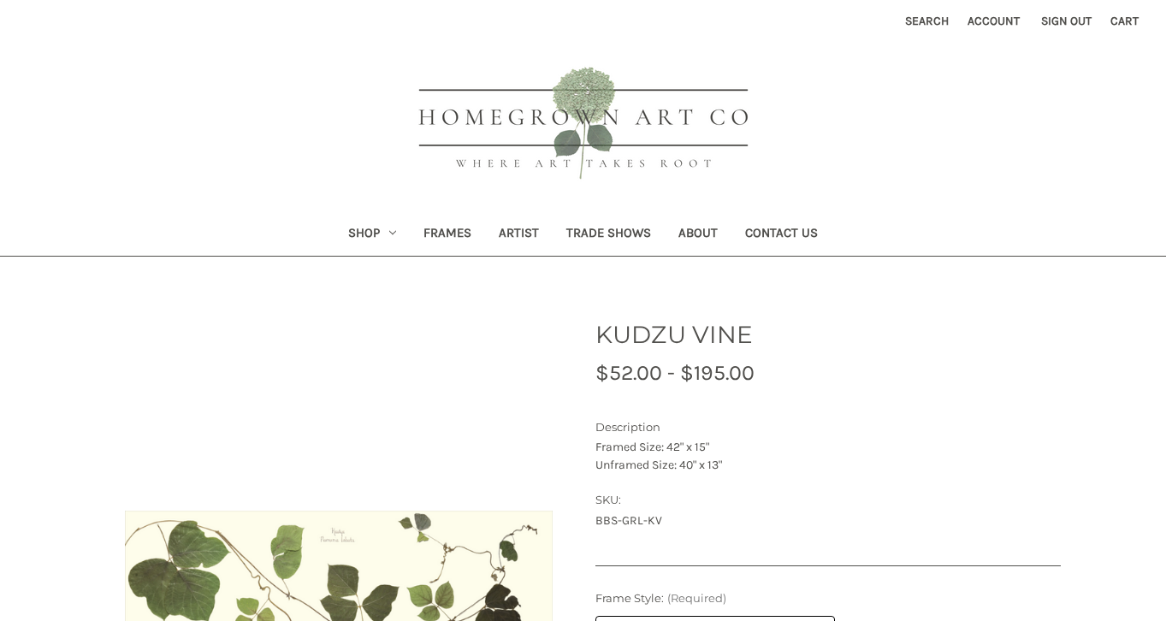
click at [361, 228] on link "Shop" at bounding box center [371, 235] width 75 height 42
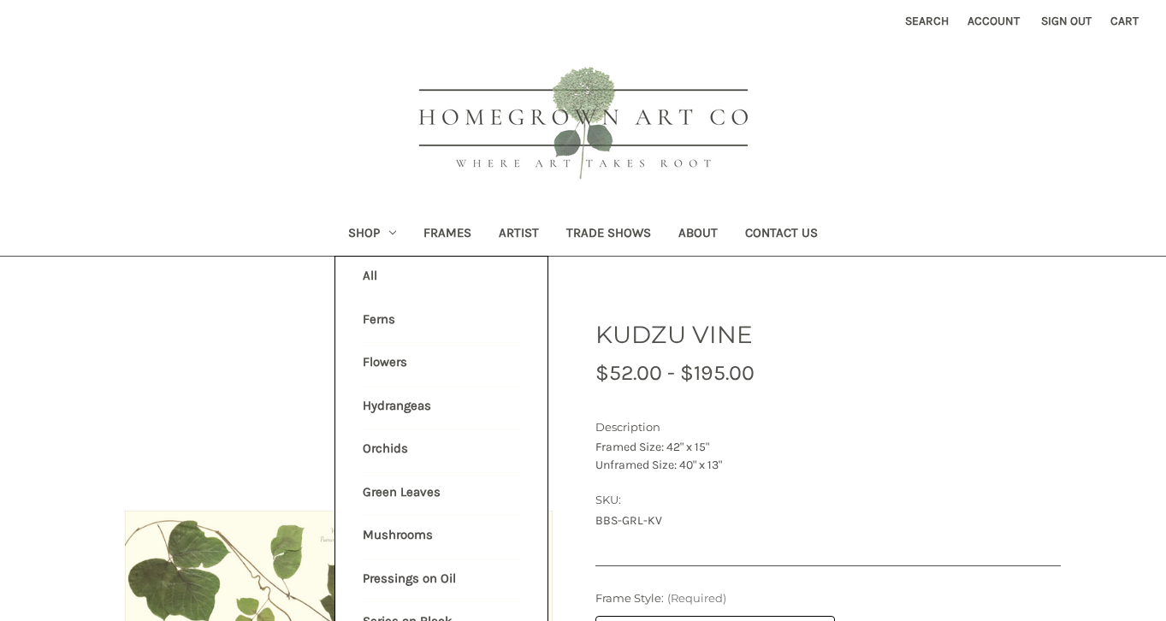
click at [393, 483] on link "Green Leaves" at bounding box center [442, 494] width 158 height 43
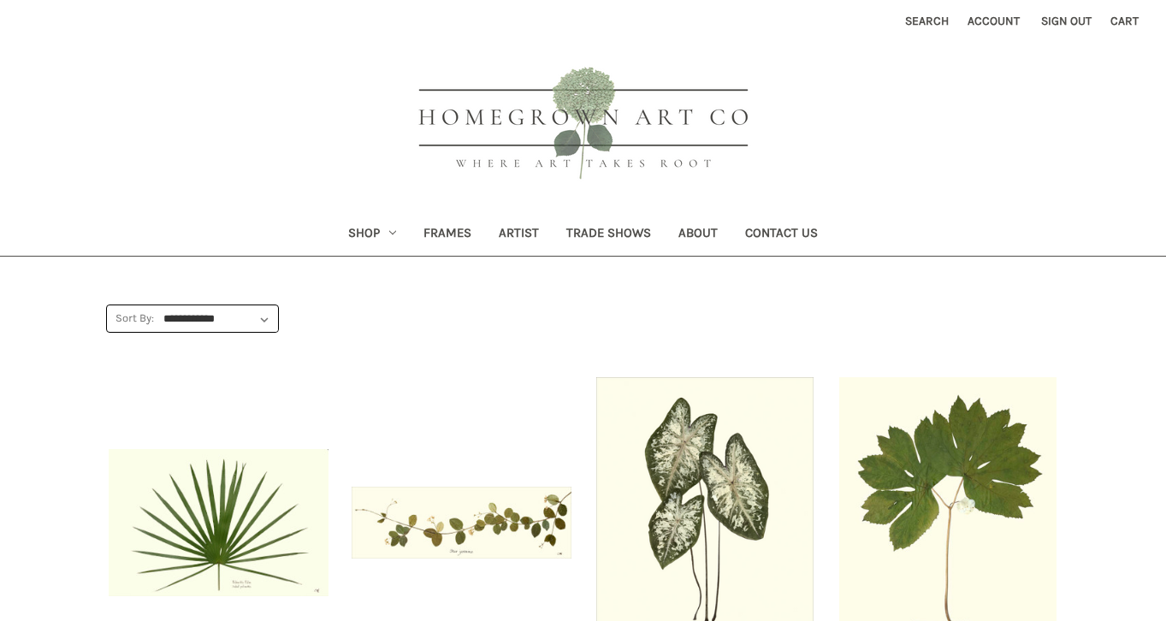
click at [906, 20] on button "Search" at bounding box center [926, 21] width 62 height 42
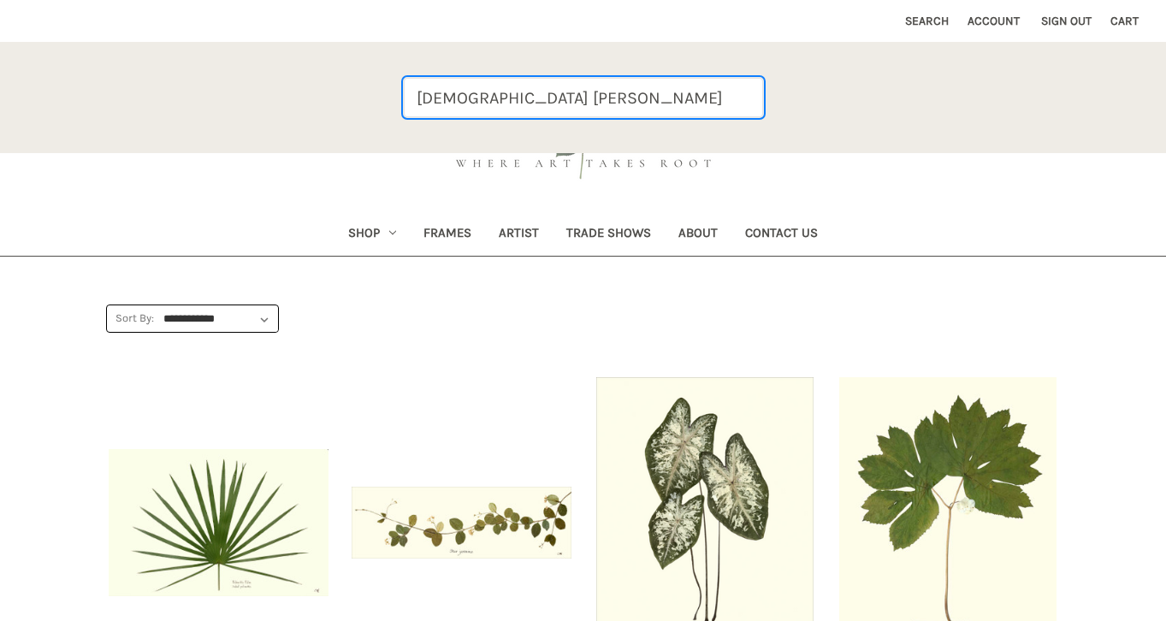
type input "[DEMOGRAPHIC_DATA] [PERSON_NAME]"
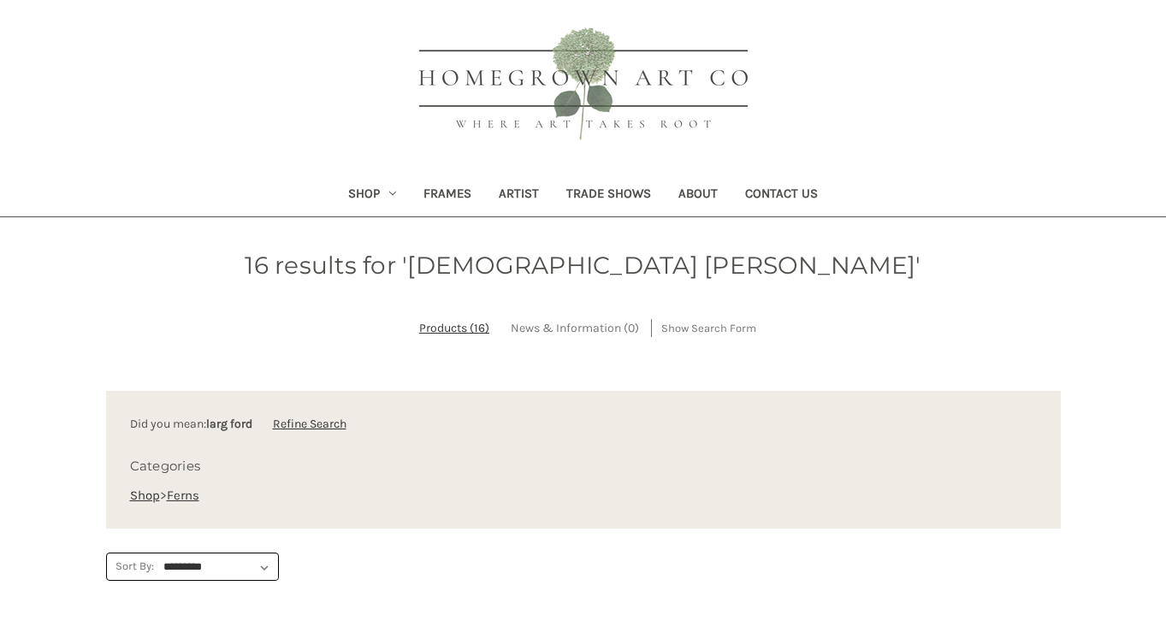
scroll to position [246, 0]
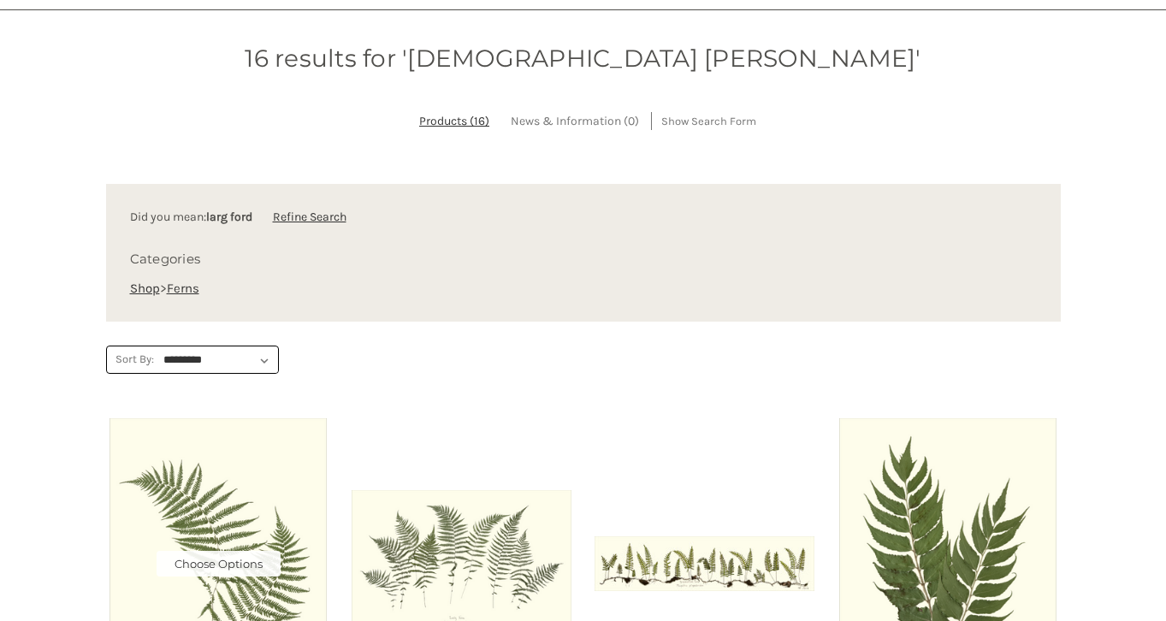
click at [256, 475] on img "LADY FERN, Price range from $10.00 to $235.00\a\a" at bounding box center [219, 563] width 220 height 290
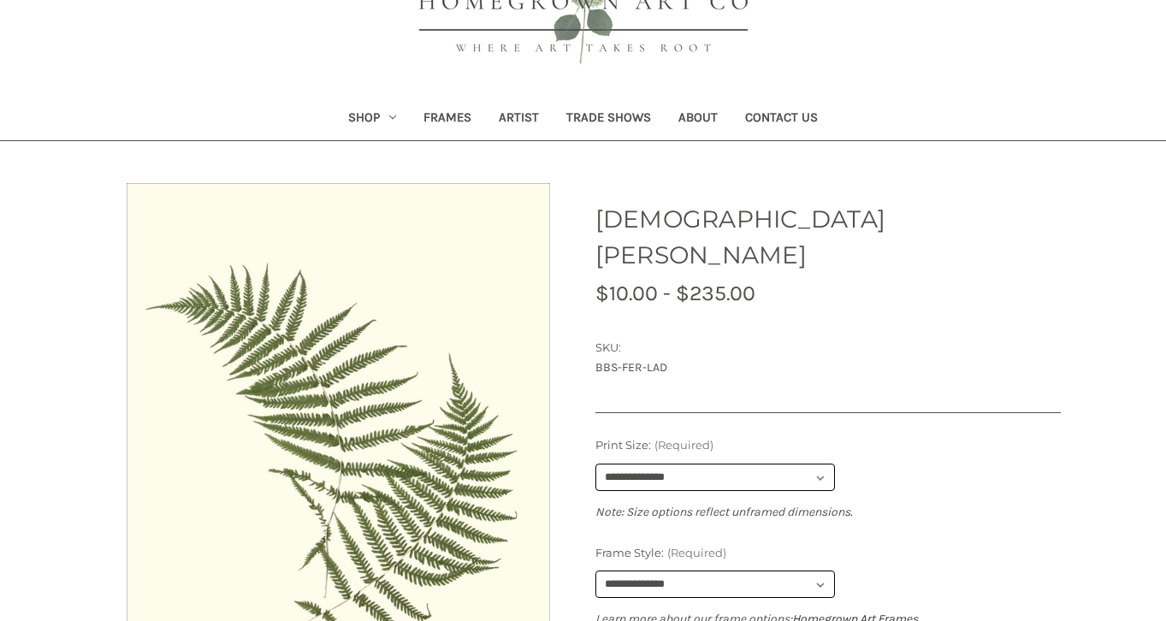
scroll to position [169, 0]
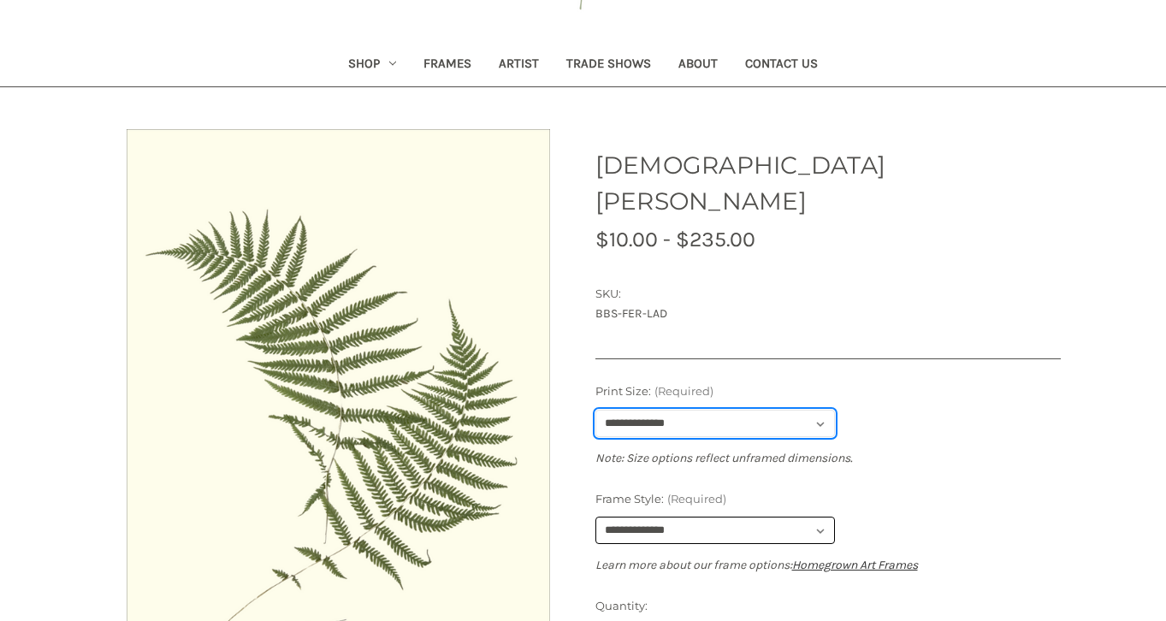
select select "****"
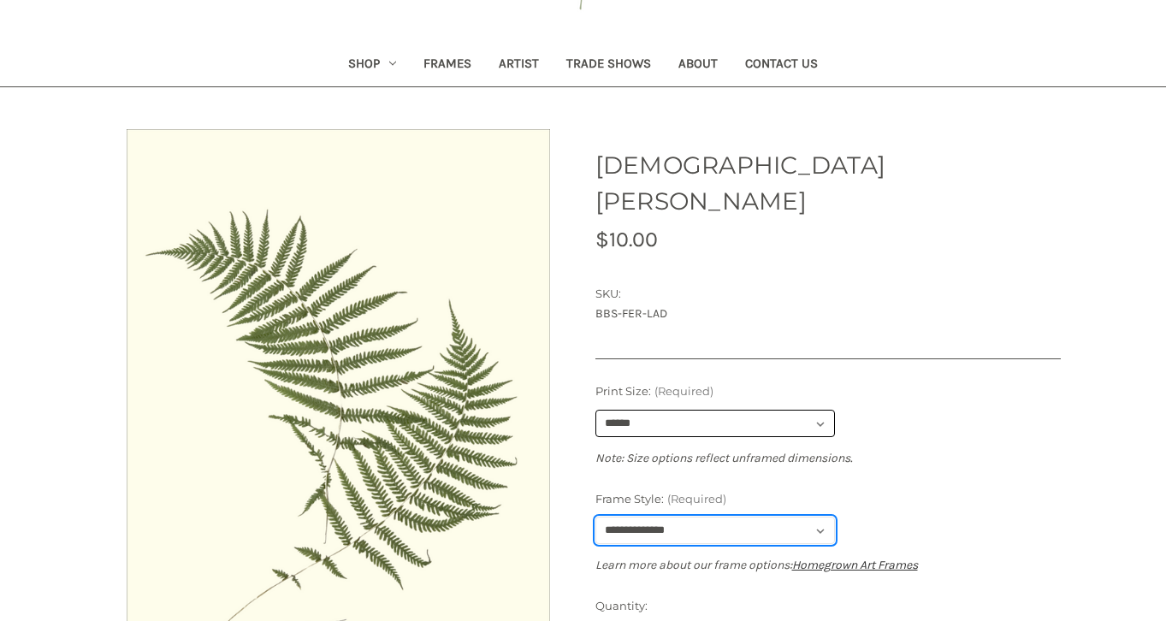
select select "****"
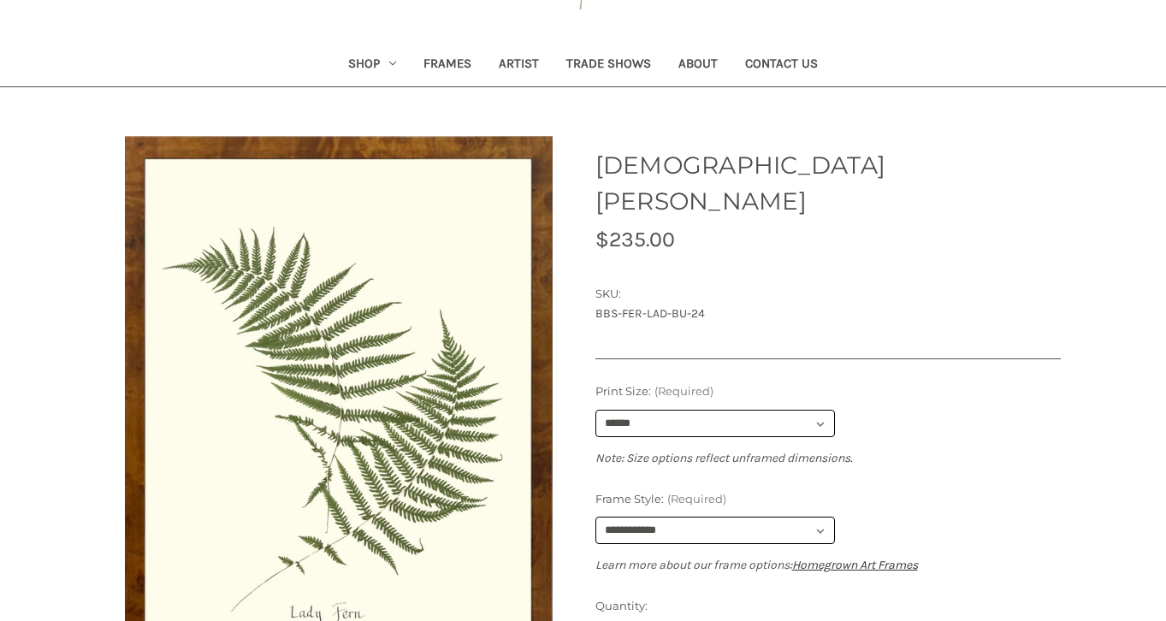
click at [998, 396] on div "**********" at bounding box center [827, 409] width 465 height 53
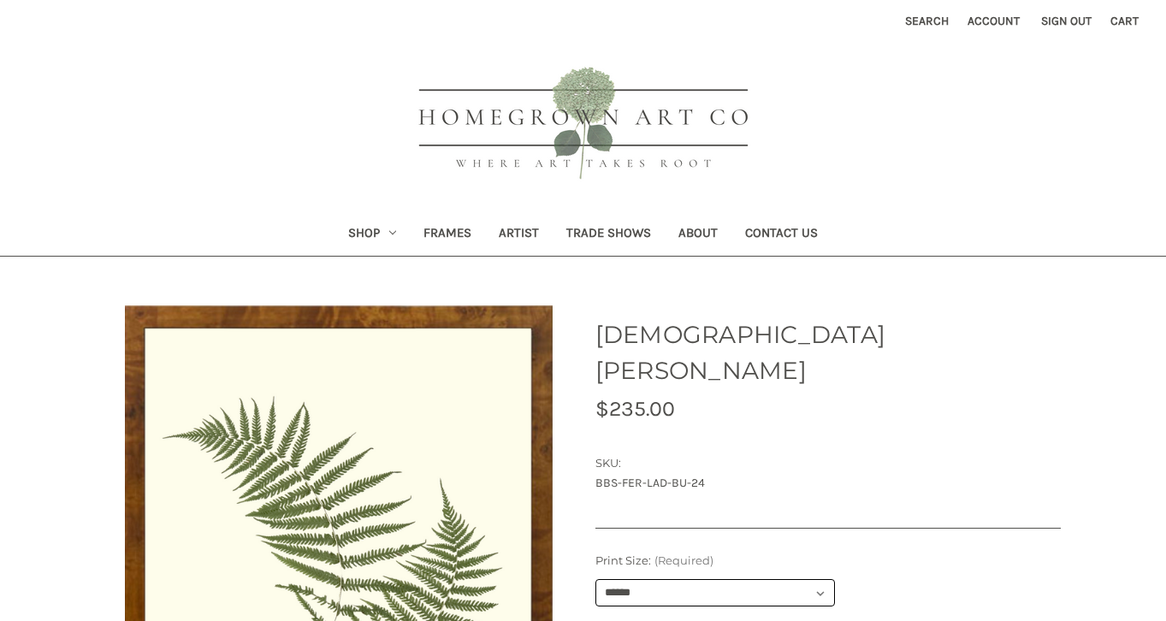
scroll to position [0, 0]
click at [357, 229] on link "Shop" at bounding box center [371, 235] width 75 height 42
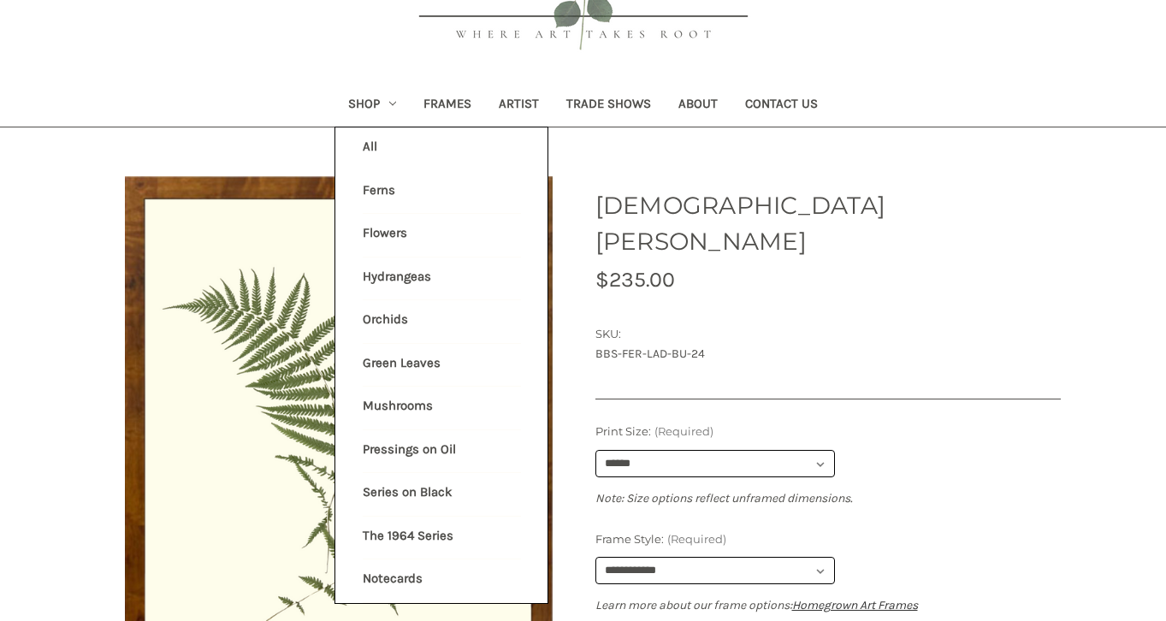
scroll to position [221, 0]
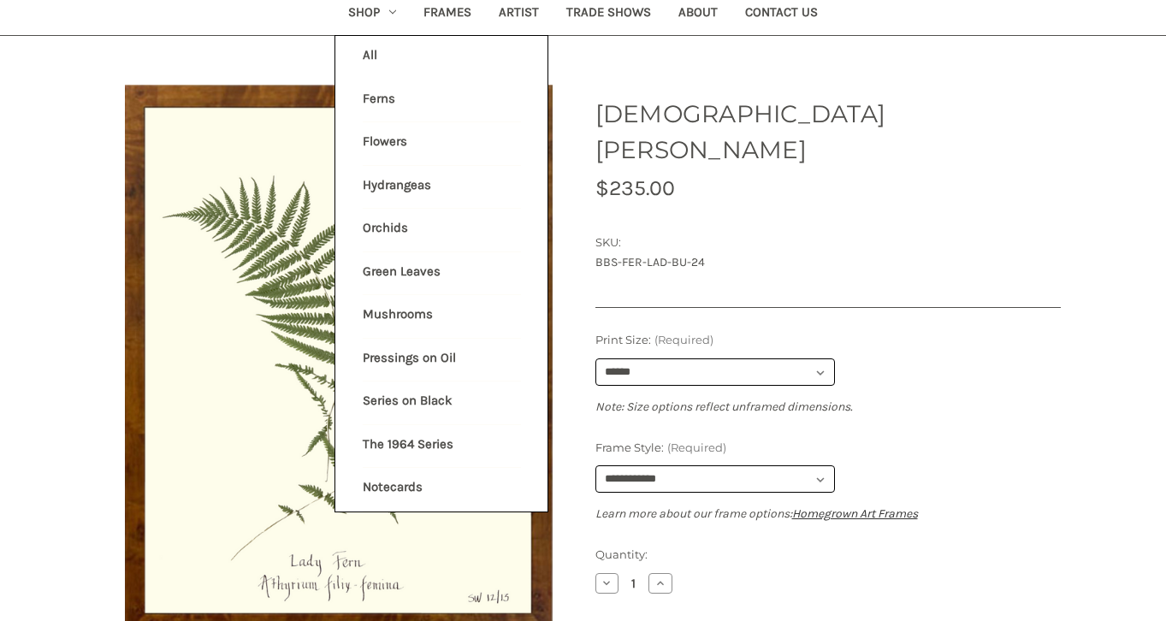
click at [419, 432] on link "The 1964 Series" at bounding box center [442, 446] width 158 height 43
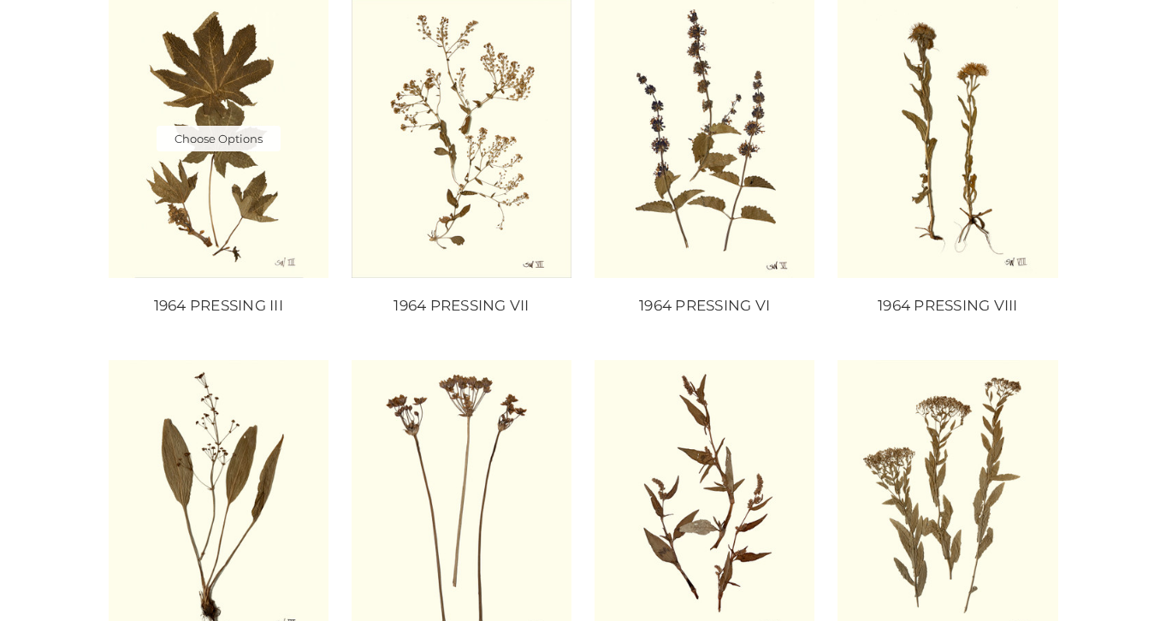
scroll to position [728, 0]
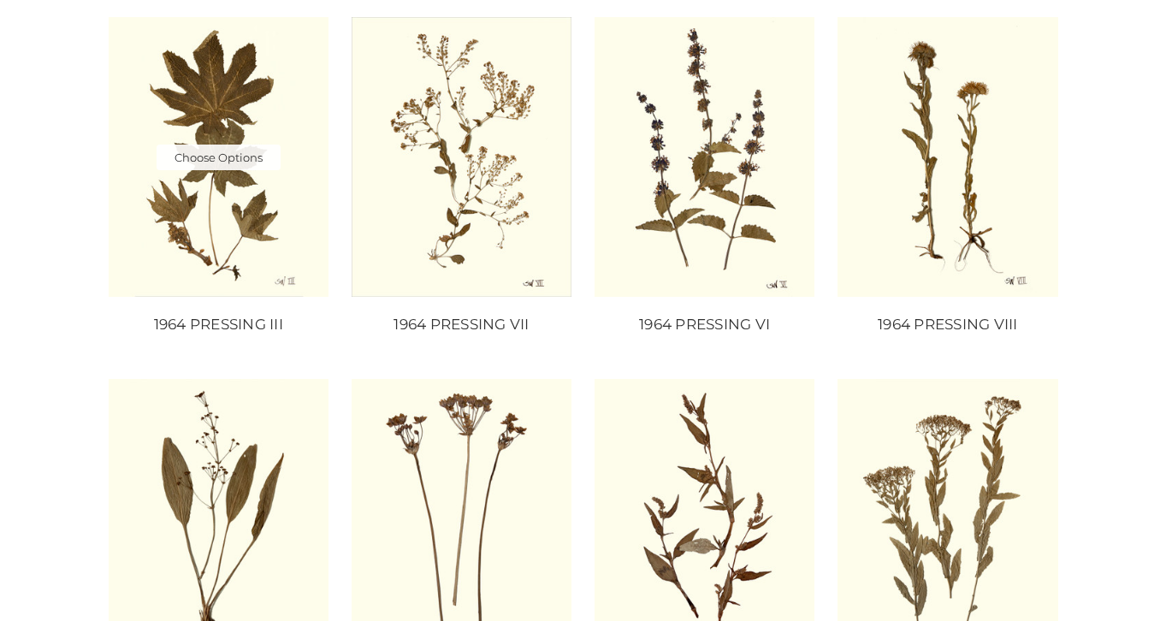
click at [221, 85] on img "1964 PRESSING III, Price range from $20.00 to $75.00\a\a" at bounding box center [219, 157] width 220 height 280
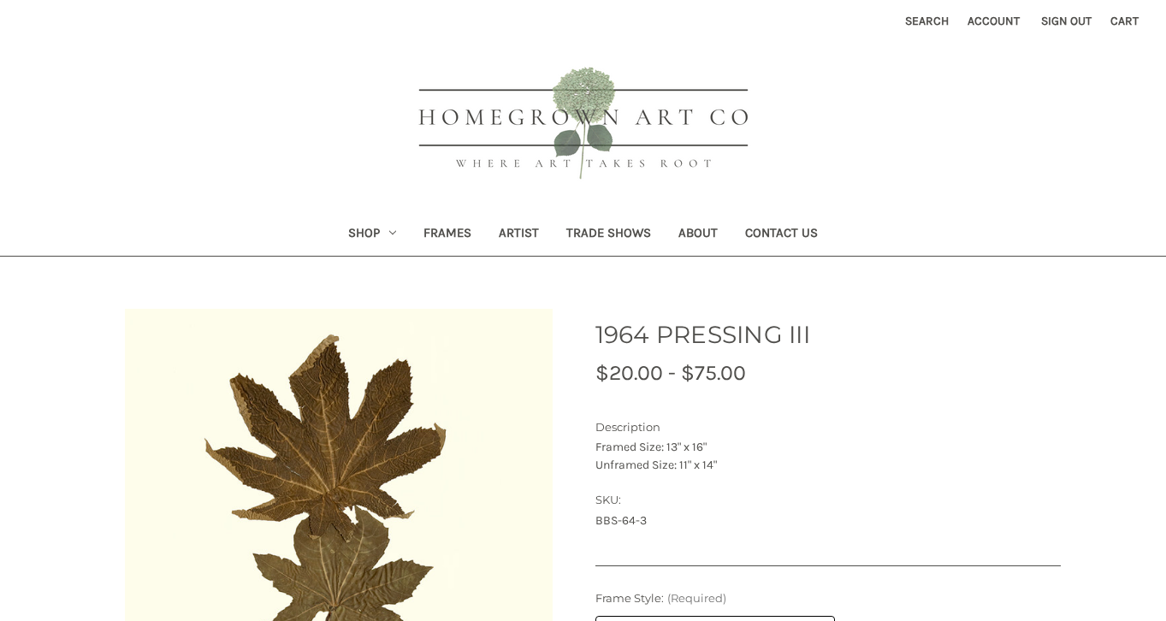
scroll to position [372, 0]
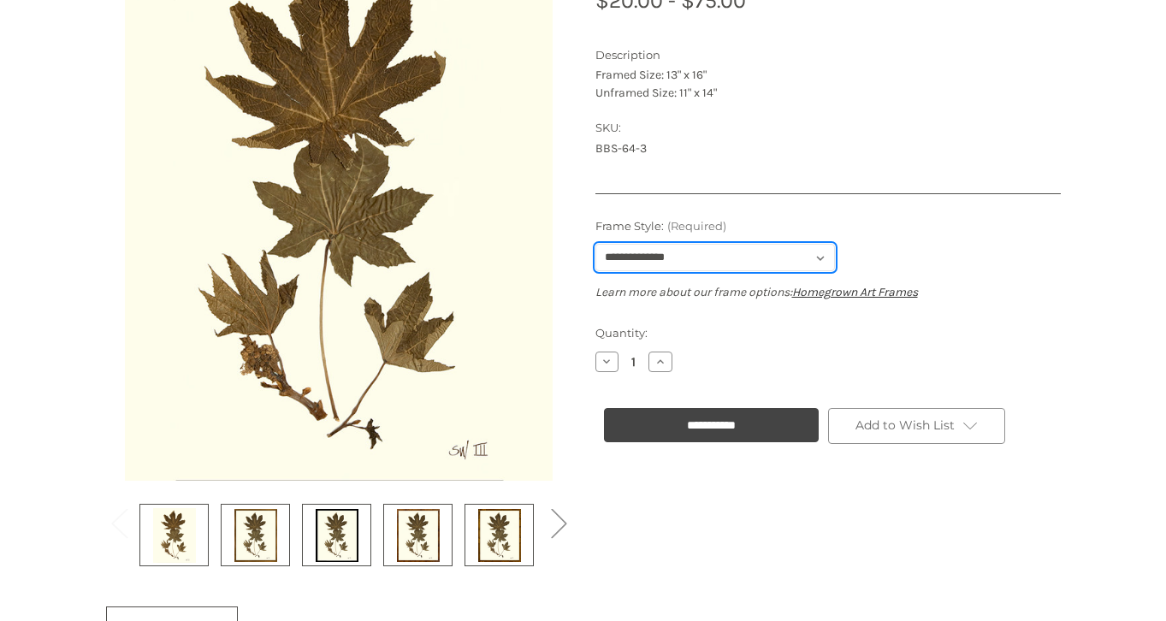
select select "****"
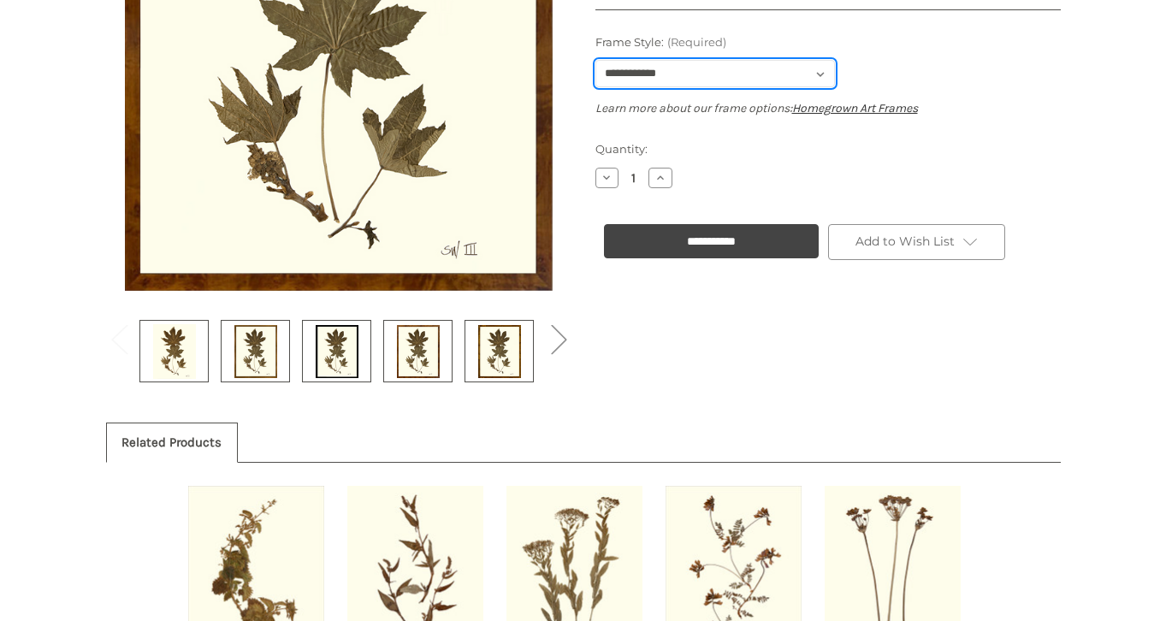
scroll to position [746, 0]
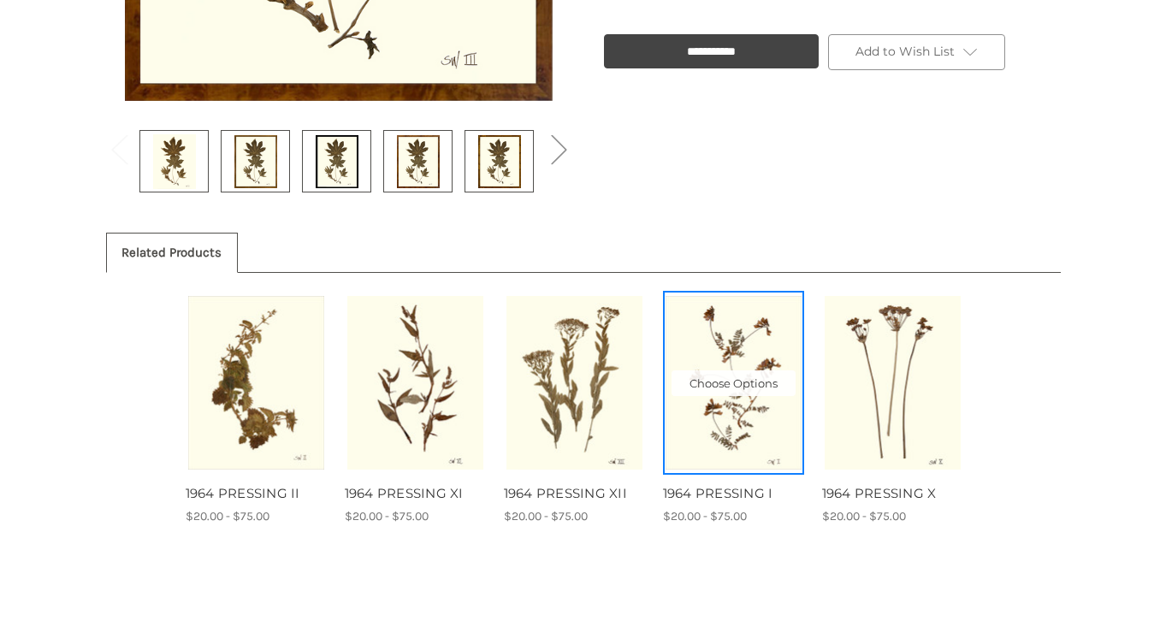
click at [710, 447] on img "1964 PRESSING I, Price range from $20.00 to $75.00\a\a" at bounding box center [733, 383] width 136 height 174
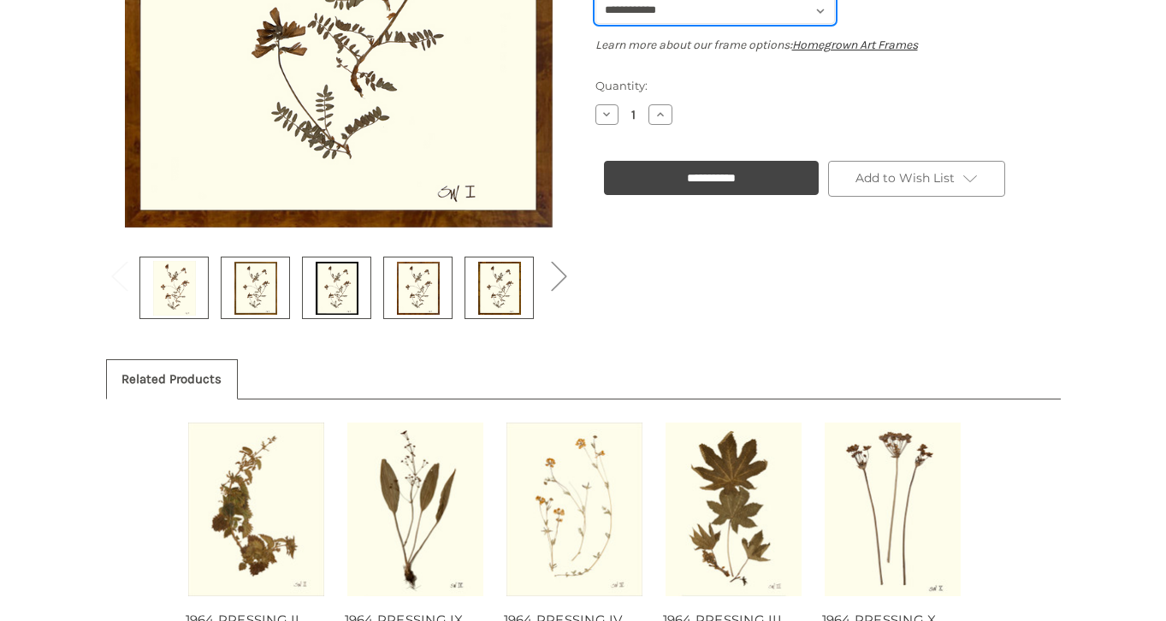
scroll to position [333, 0]
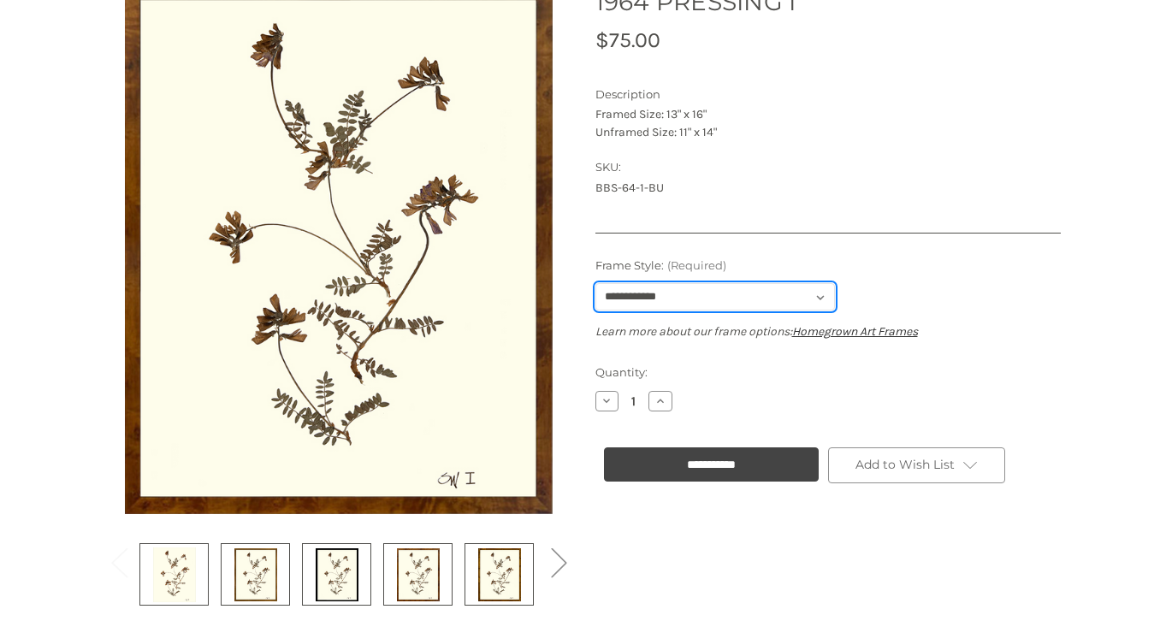
select select "****"
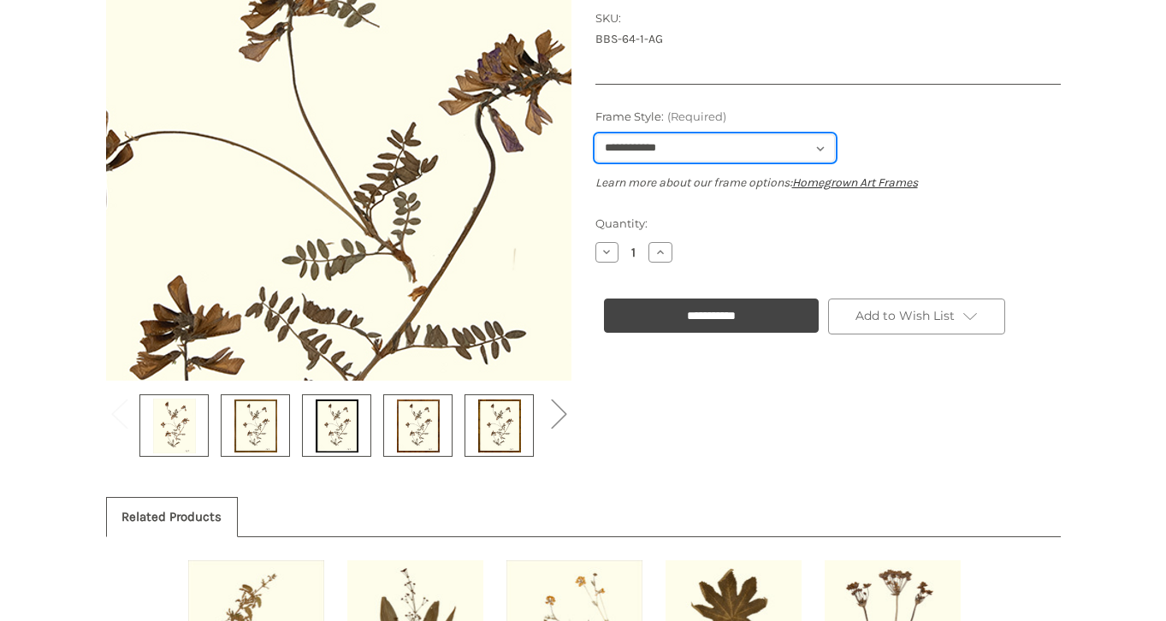
scroll to position [877, 0]
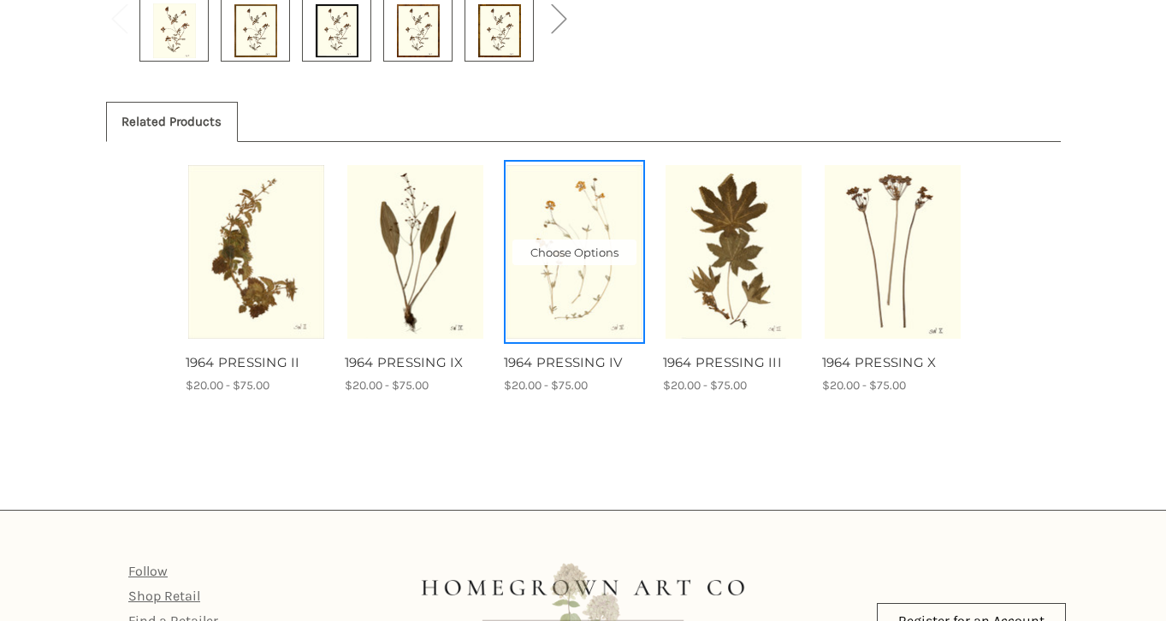
click at [557, 310] on img "1964 PRESSING IV, Price range from $20.00 to $75.00\a\a" at bounding box center [574, 252] width 136 height 174
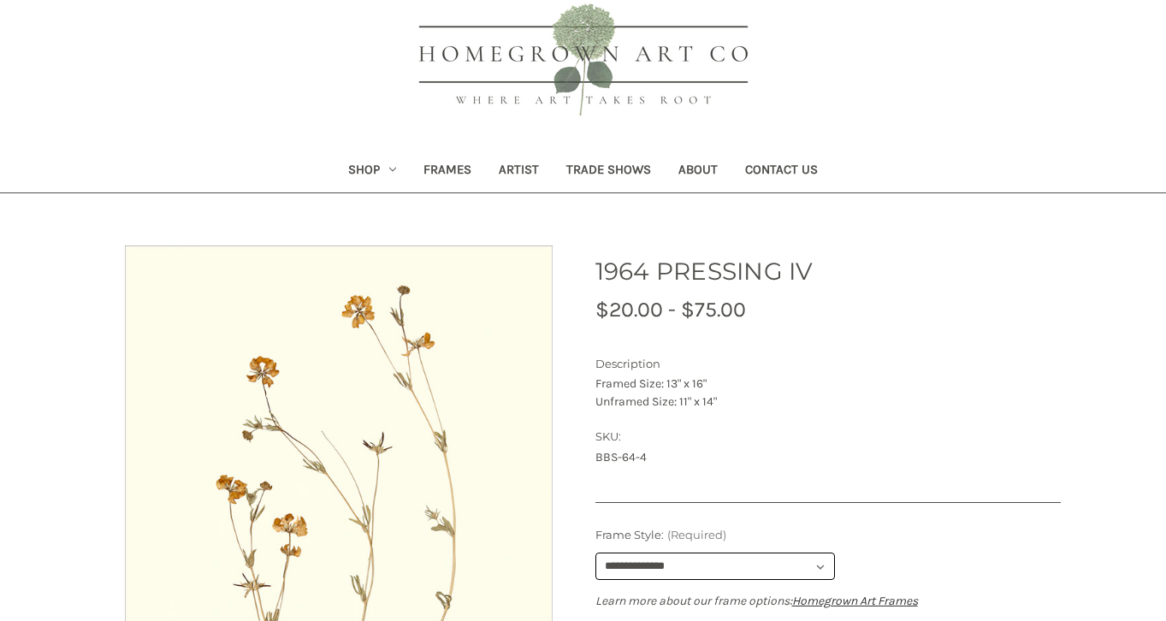
scroll to position [249, 0]
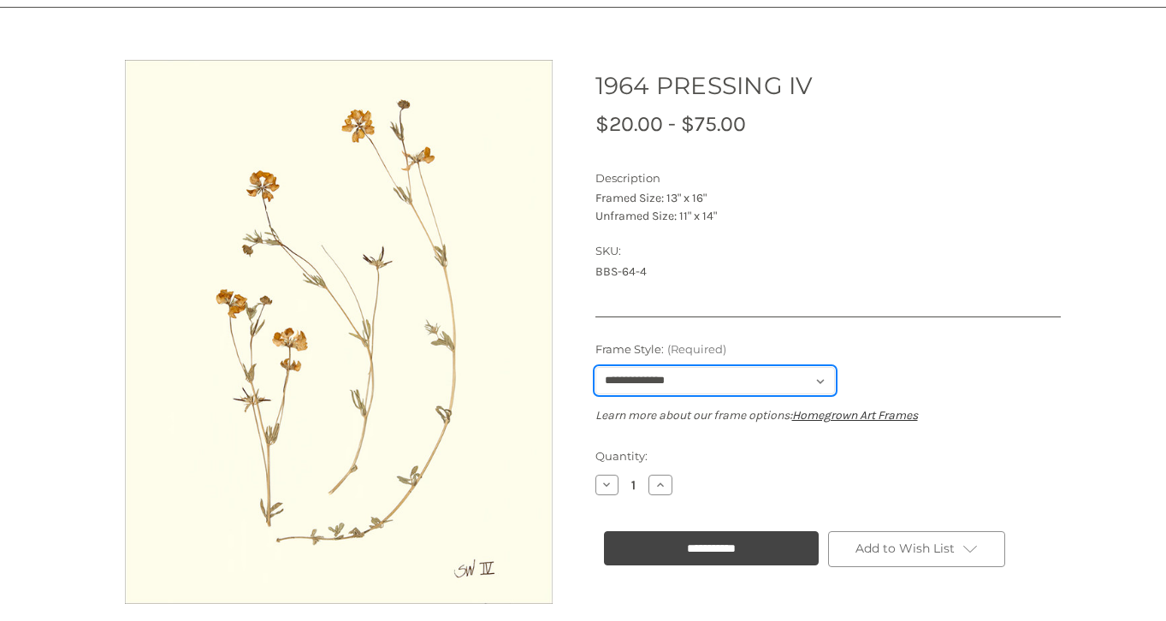
select select "****"
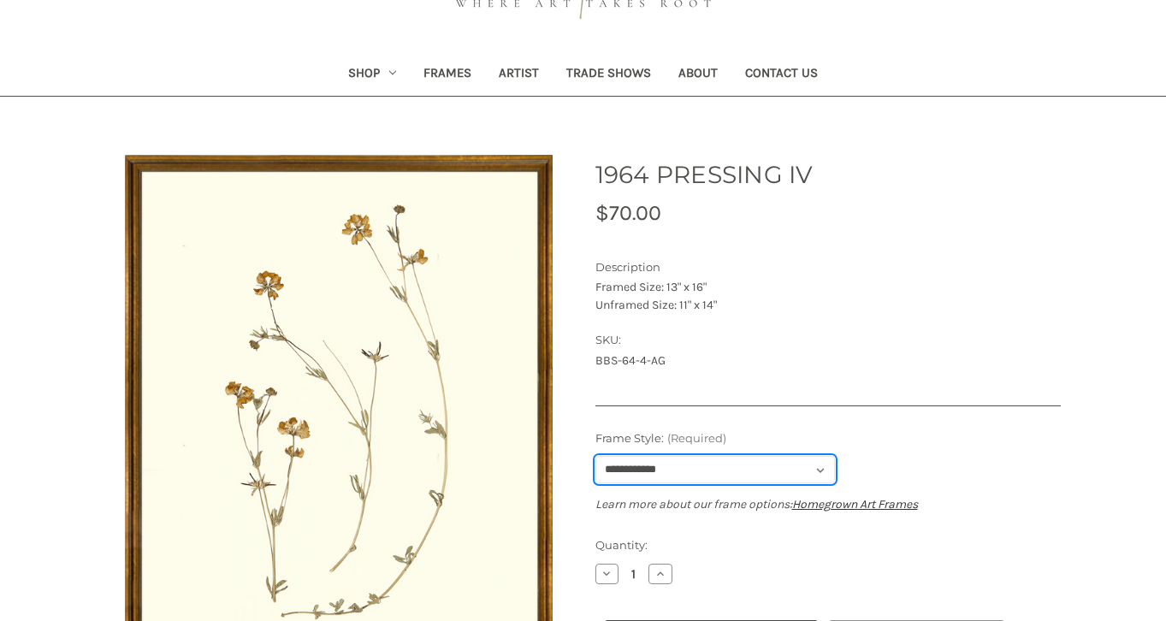
scroll to position [107, 0]
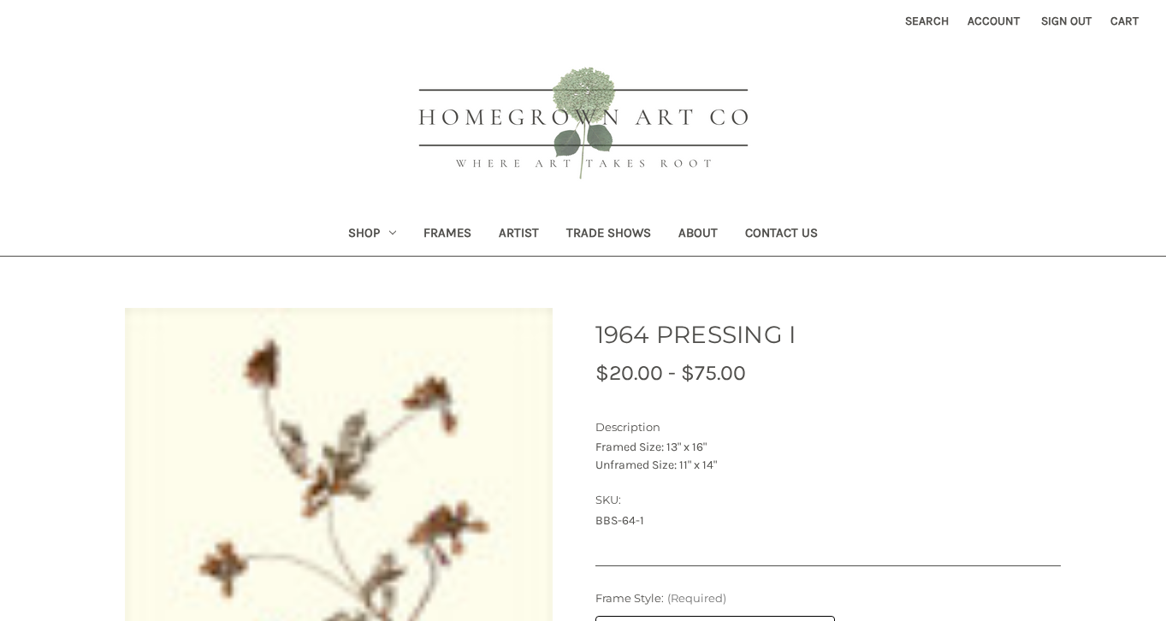
select select "****"
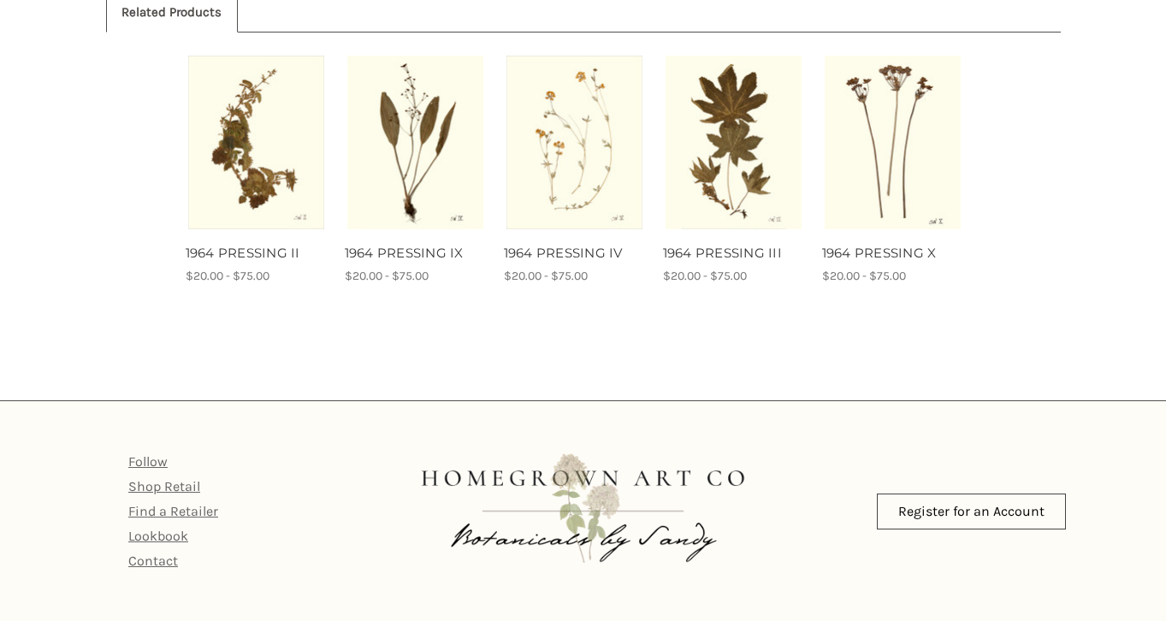
scroll to position [985, 0]
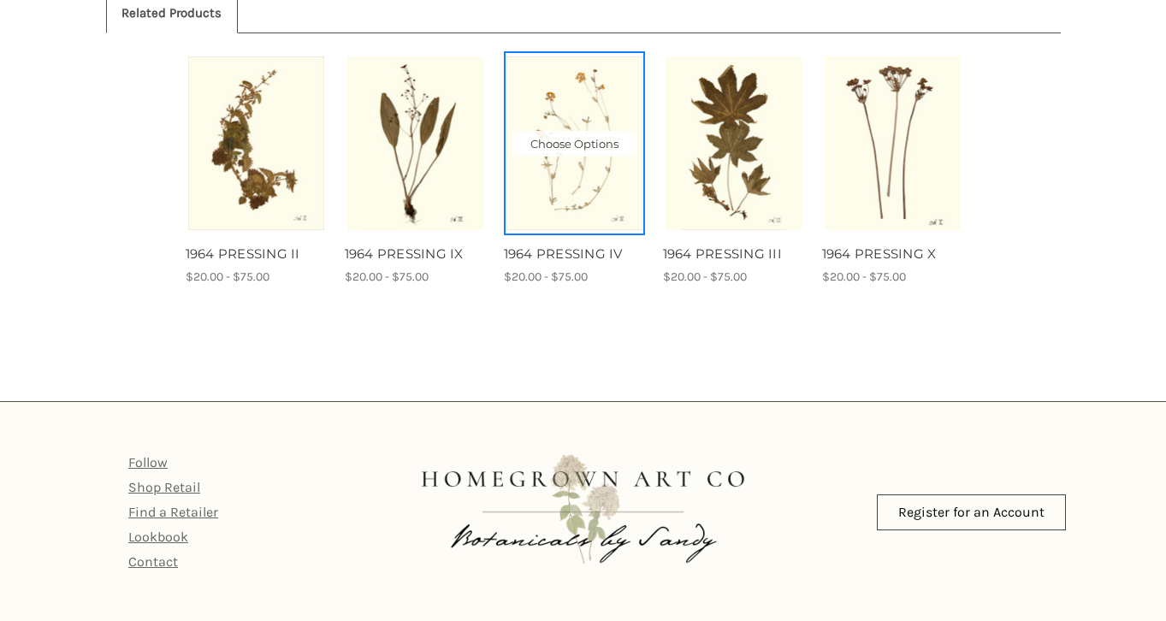
click at [588, 176] on img "1964 PRESSING IV, Price range from $20.00 to $75.00\a\a" at bounding box center [574, 143] width 136 height 174
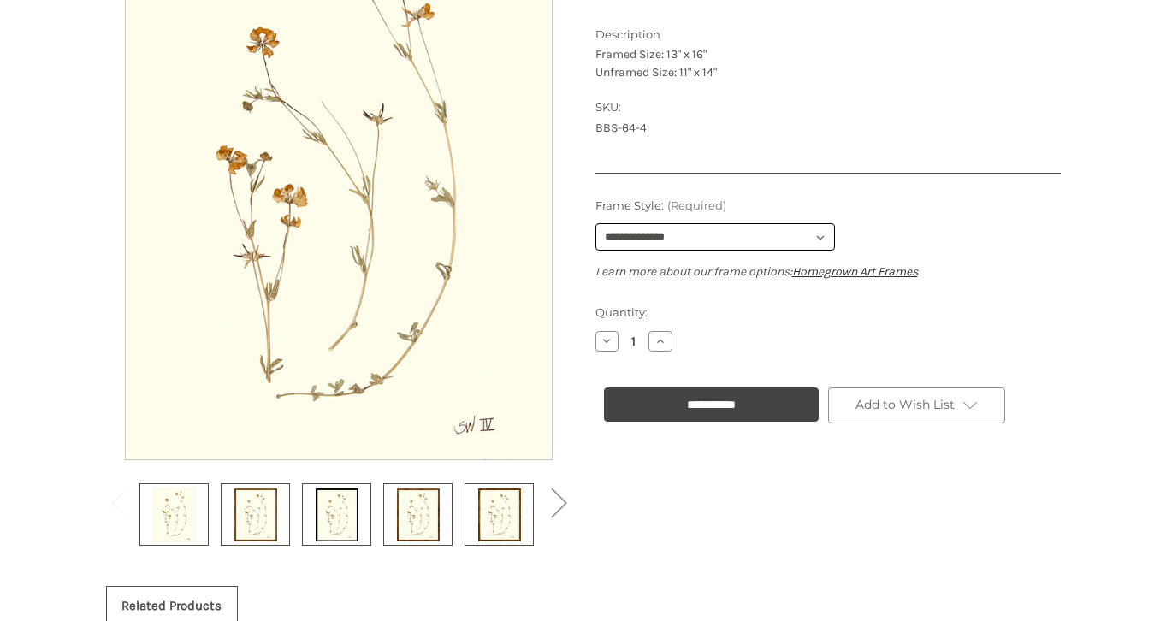
scroll to position [387, 0]
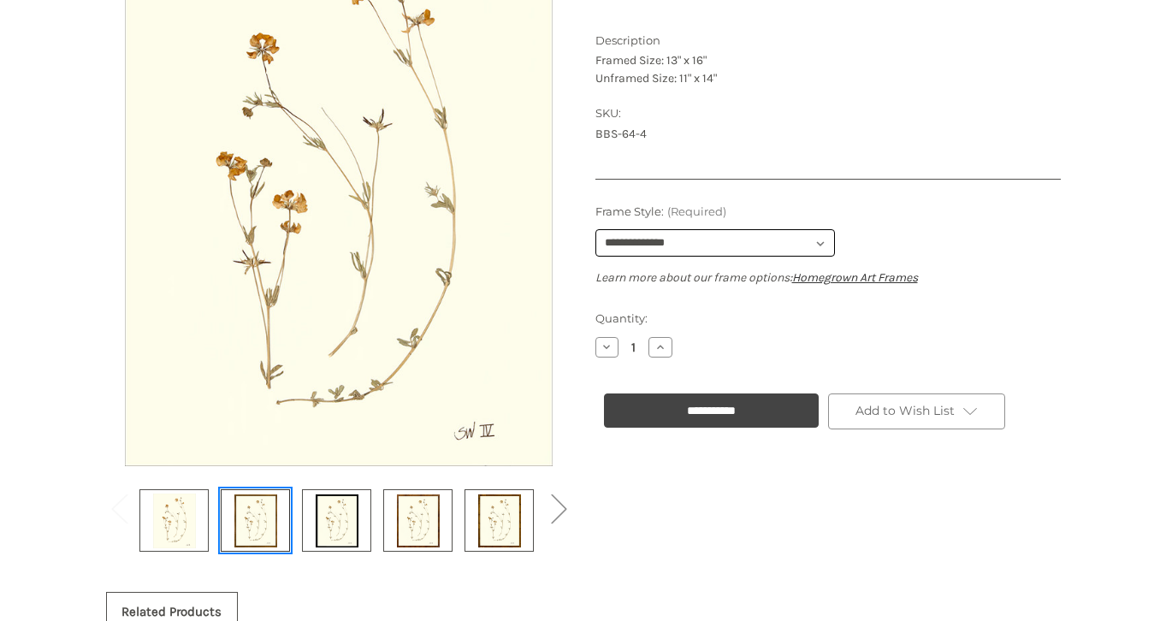
click at [259, 520] on img at bounding box center [255, 520] width 43 height 57
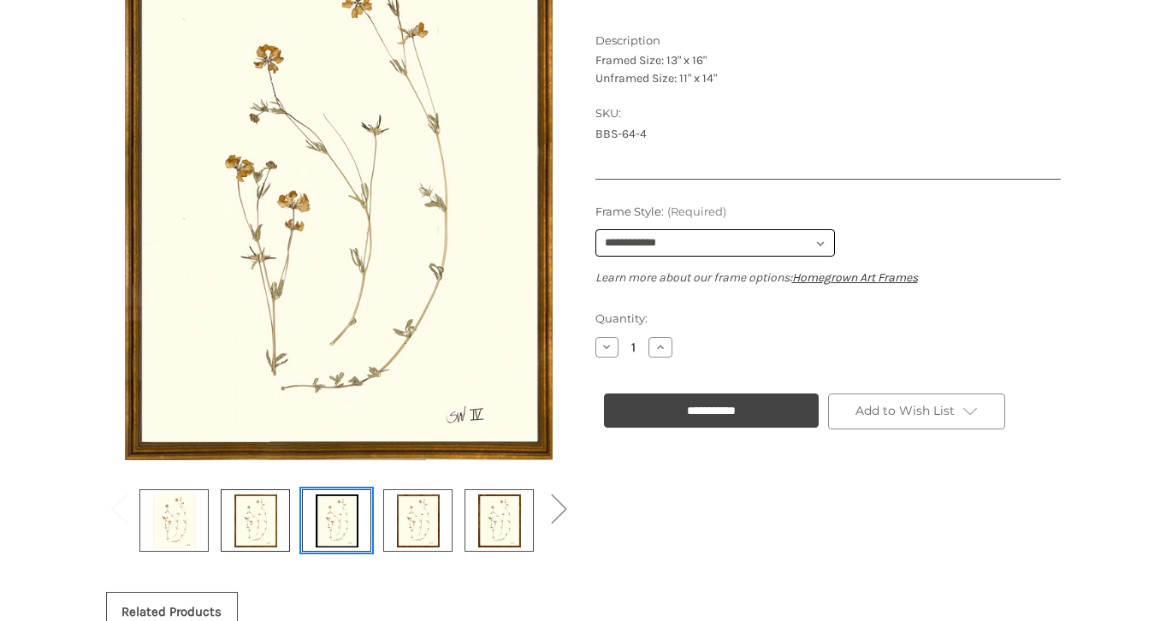
click at [316, 525] on img at bounding box center [337, 520] width 43 height 57
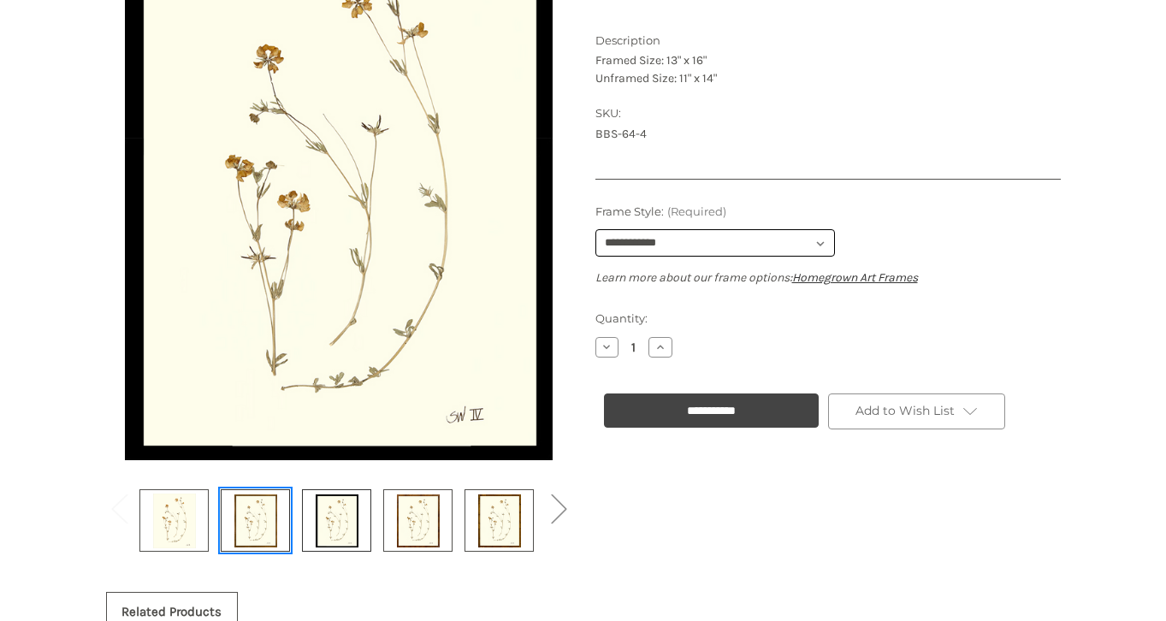
click at [254, 526] on img at bounding box center [255, 520] width 43 height 57
select select "****"
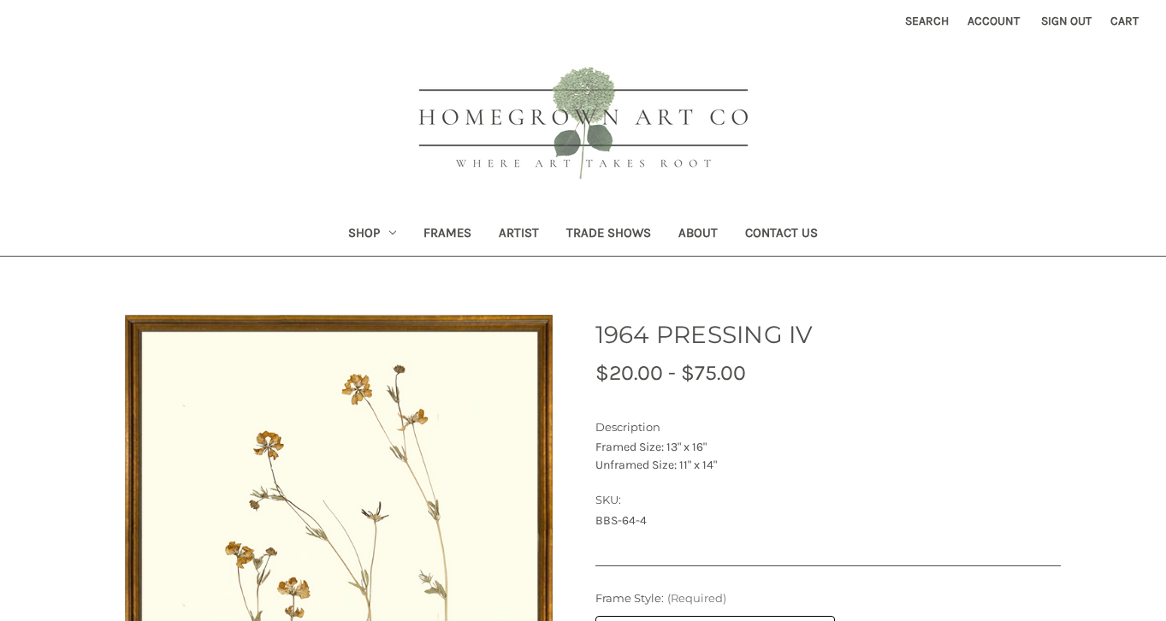
scroll to position [0, 0]
click at [368, 227] on link "Shop" at bounding box center [371, 235] width 75 height 42
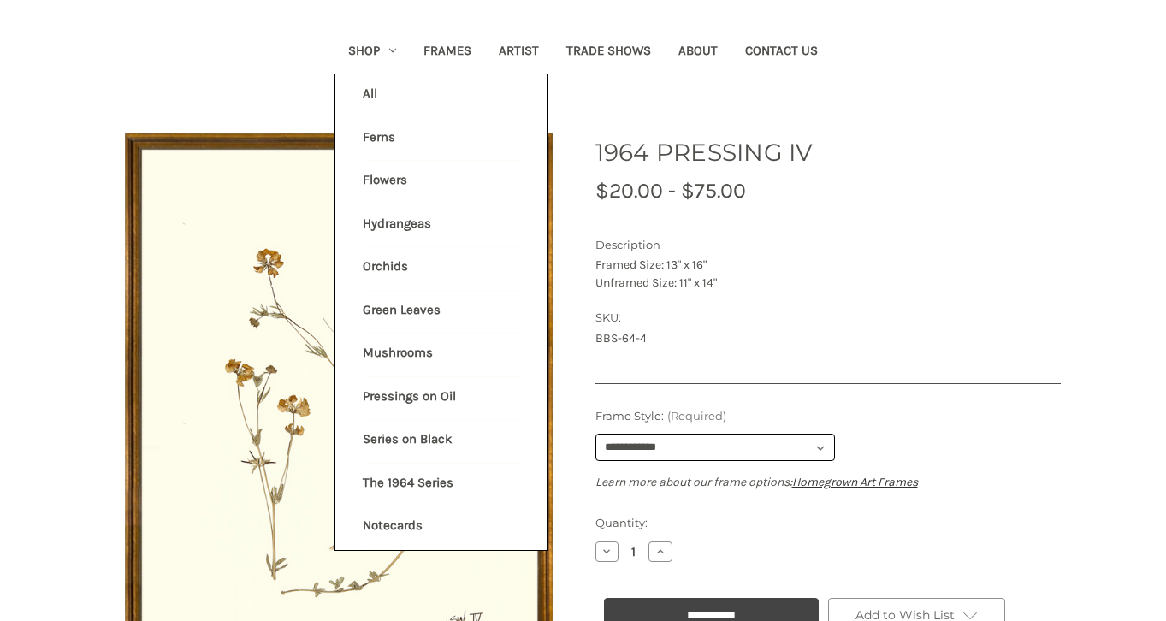
scroll to position [183, 0]
click at [393, 298] on link "Green Leaves" at bounding box center [442, 311] width 158 height 43
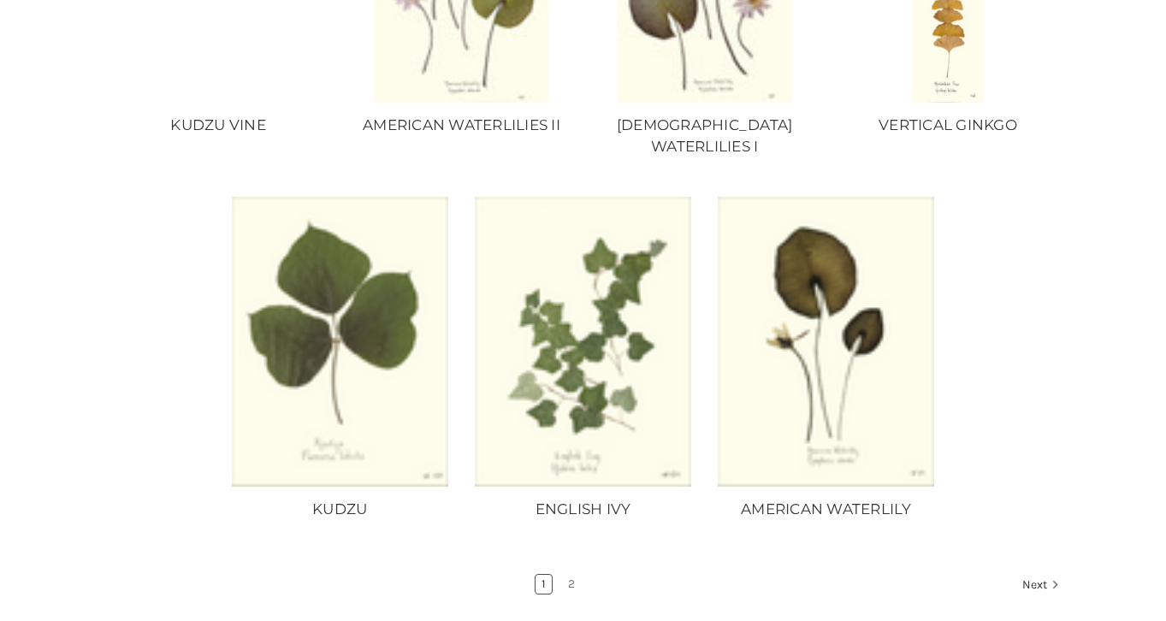
scroll to position [1295, 0]
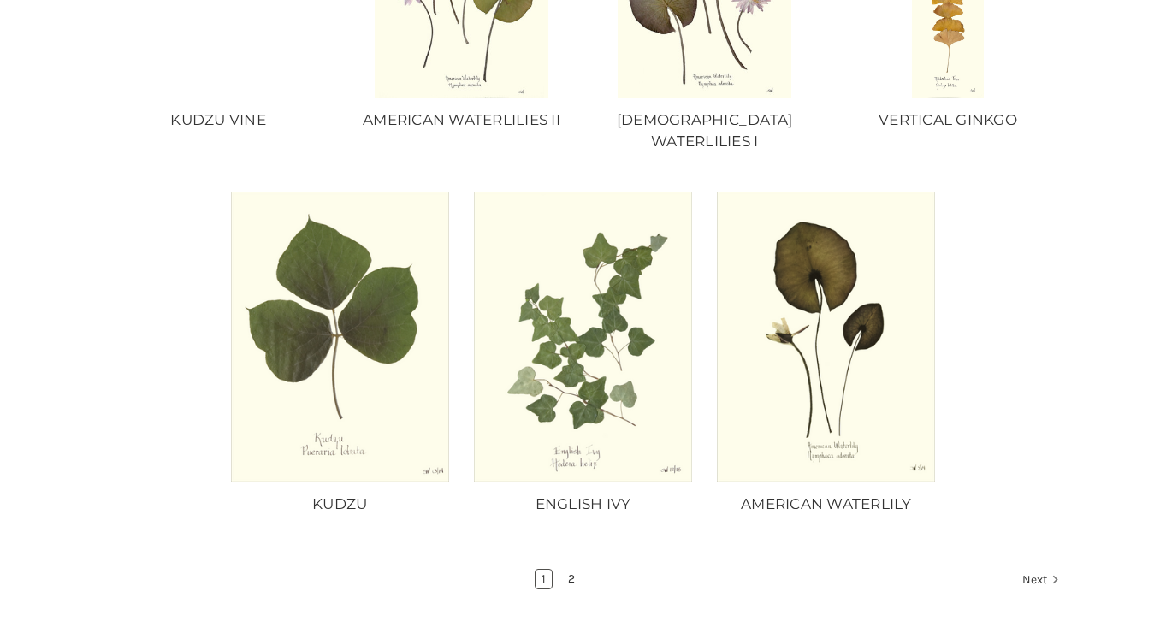
click at [565, 570] on link "2" at bounding box center [571, 579] width 19 height 19
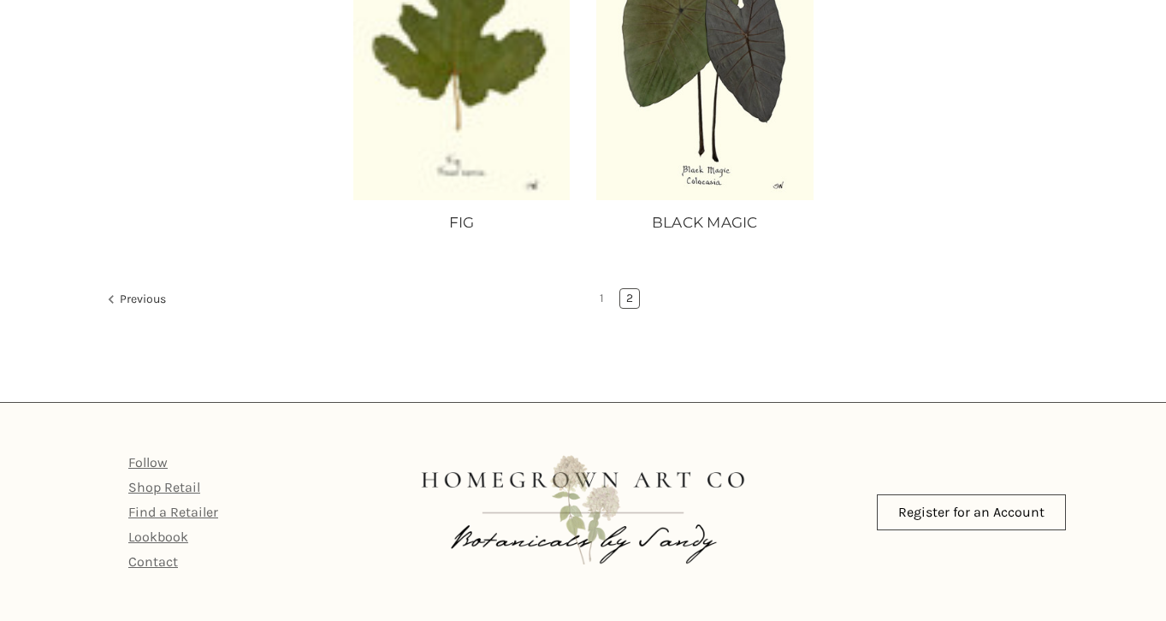
scroll to position [829, 0]
click at [139, 464] on link "Follow" at bounding box center [147, 463] width 39 height 16
